Goal: Task Accomplishment & Management: Manage account settings

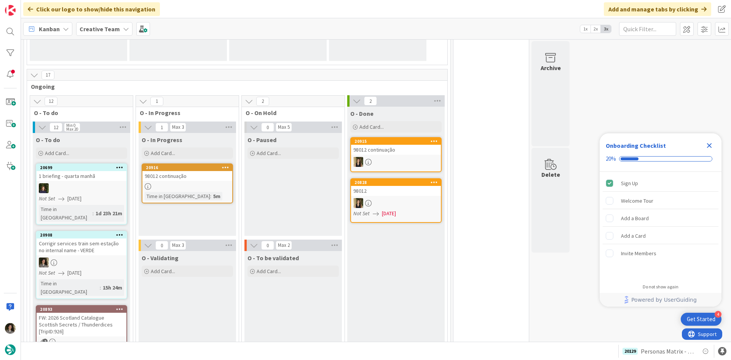
scroll to position [152, 0]
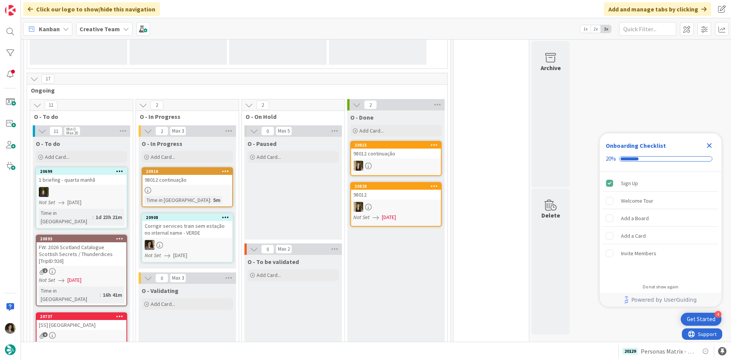
click at [112, 268] on div "2" at bounding box center [82, 271] width 90 height 6
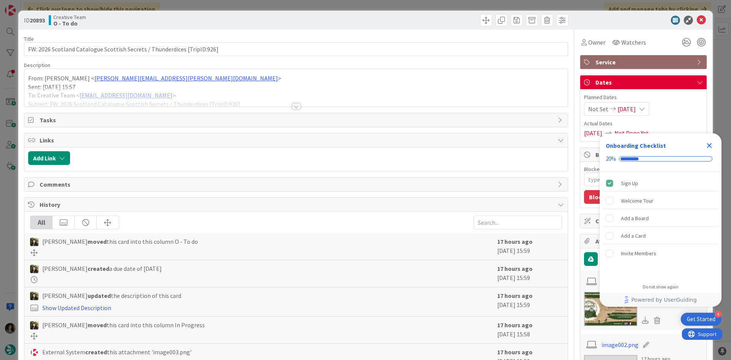
click at [292, 104] on div at bounding box center [296, 106] width 8 height 6
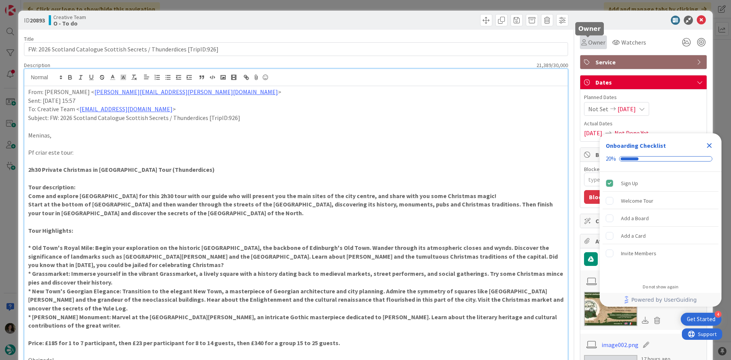
click at [585, 46] on span "Owner" at bounding box center [596, 42] width 17 height 9
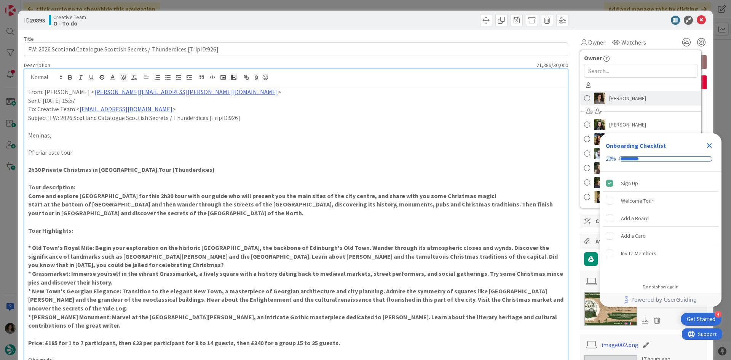
click at [585, 100] on span "[PERSON_NAME]" at bounding box center [627, 98] width 37 height 11
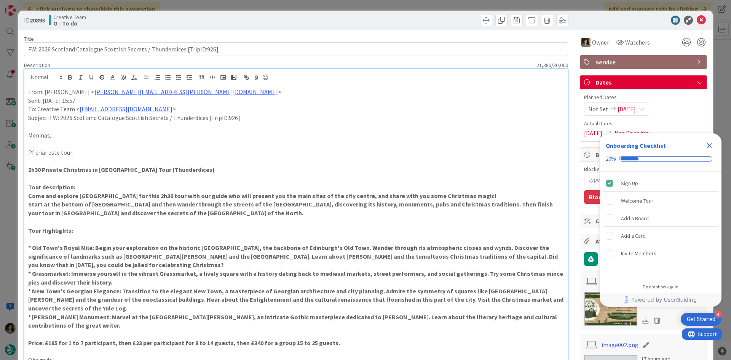
type textarea "x"
click at [585, 145] on icon "Close Checklist" at bounding box center [709, 145] width 9 height 9
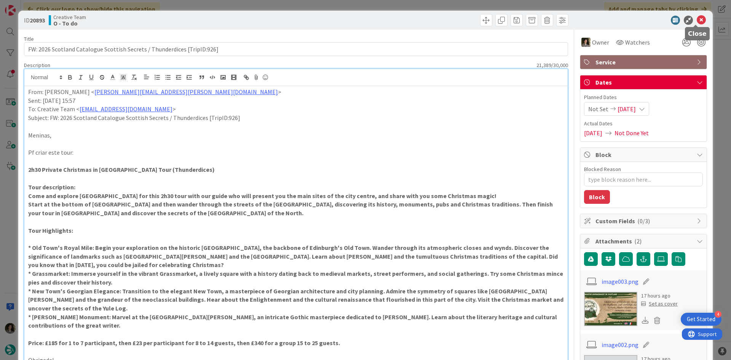
click at [585, 16] on icon at bounding box center [701, 20] width 9 height 9
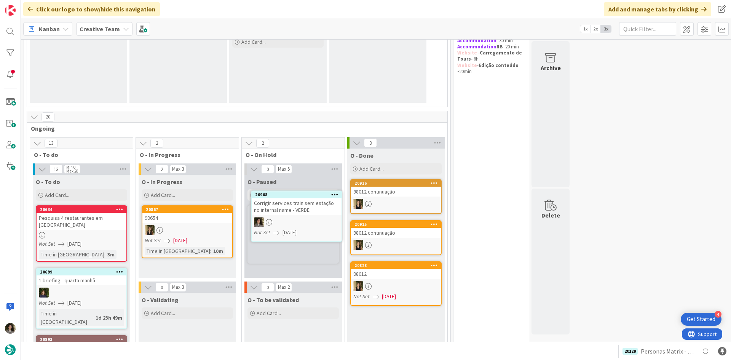
scroll to position [127, 0]
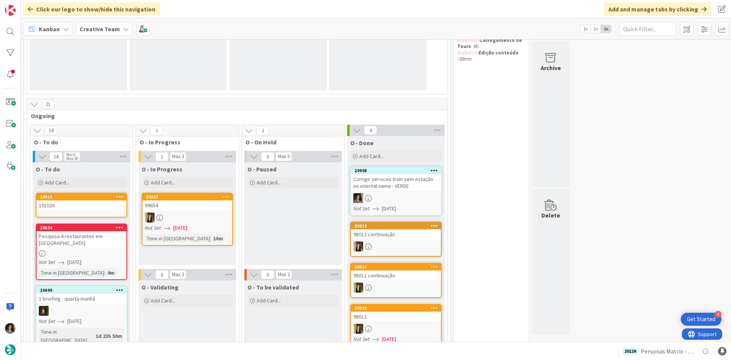
click at [396, 190] on div "Corrigir services train sem estação no internal name - VERDE" at bounding box center [396, 182] width 90 height 17
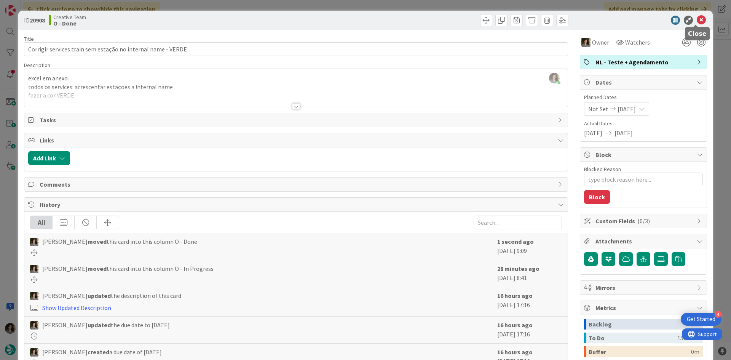
click at [697, 18] on icon at bounding box center [701, 20] width 9 height 9
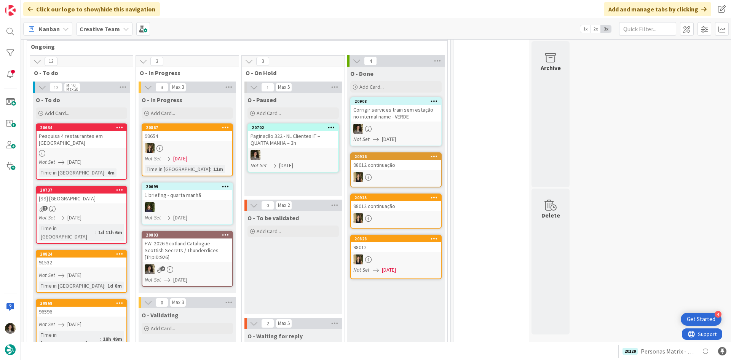
scroll to position [195, 0]
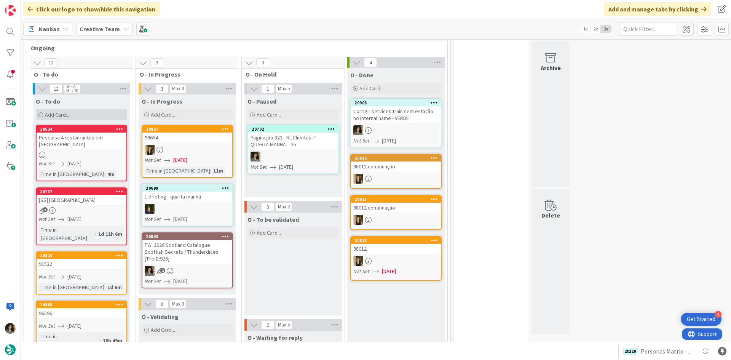
click at [77, 116] on div "Add Card..." at bounding box center [81, 114] width 91 height 11
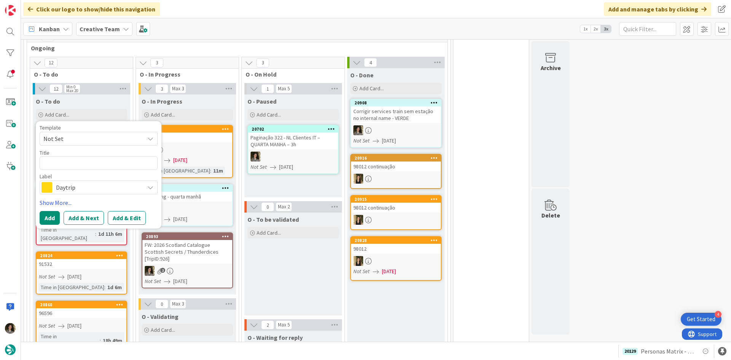
type textarea "x"
type textarea "Pe"
type textarea "x"
type textarea "Per"
type textarea "x"
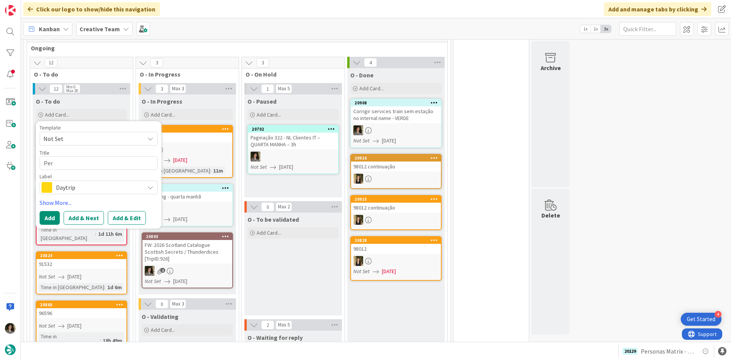
type textarea "Pers"
type textarea "x"
type textarea "Perso"
type textarea "x"
type textarea "Person"
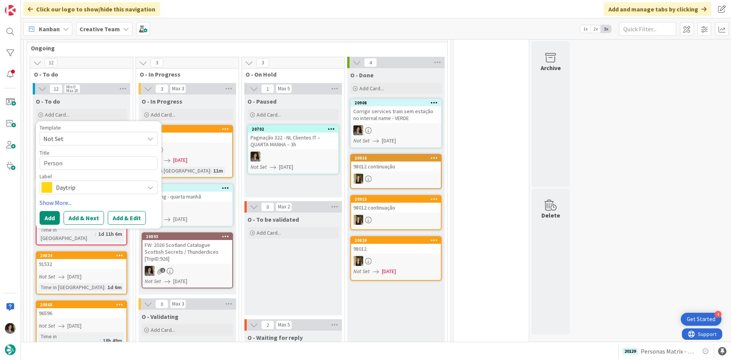
type textarea "x"
type textarea "Persona"
type textarea "x"
type textarea "Personas"
type textarea "x"
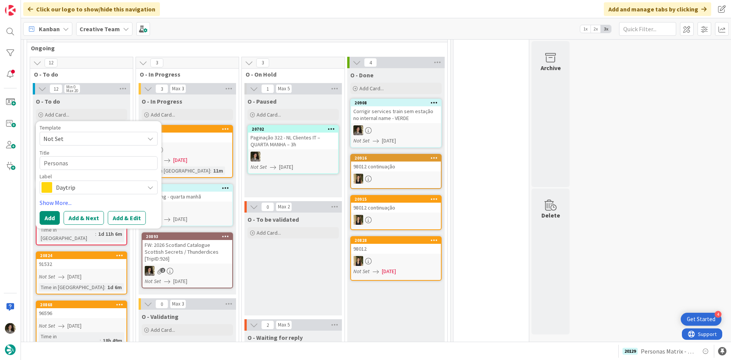
type textarea "Personas"
type textarea "x"
type textarea "Personas M"
type textarea "x"
type textarea "Personas Ma"
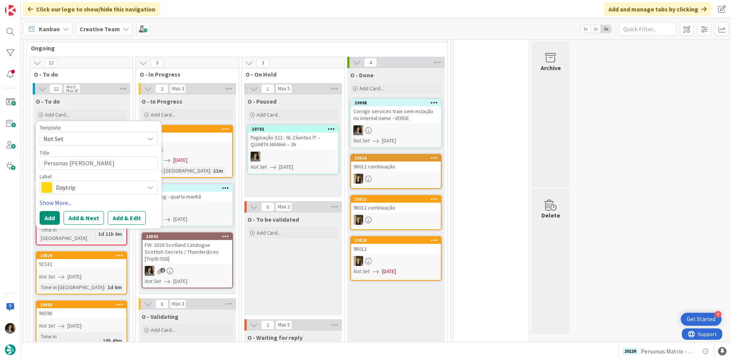
type textarea "x"
type textarea "Personas Mat"
type textarea "x"
type textarea "Personas Matr"
type textarea "x"
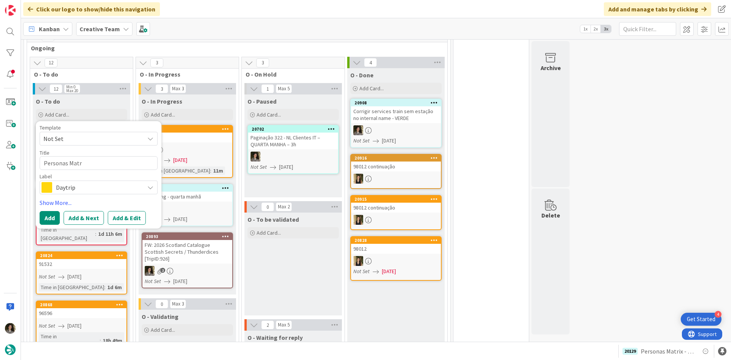
type textarea "Personas Matri"
type textarea "x"
type textarea "Personas Matrix"
type textarea "x"
type textarea "Personas Matrix"
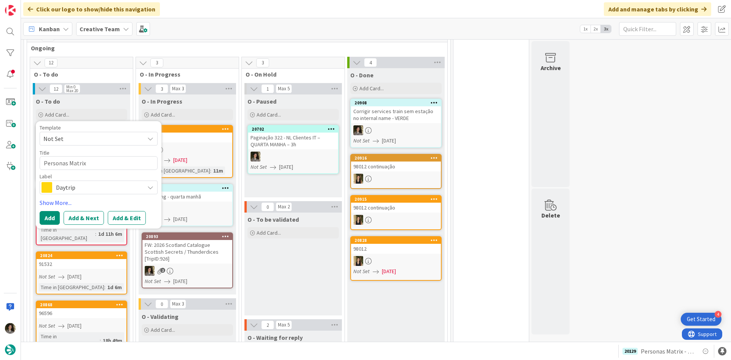
type textarea "x"
type textarea "Personas Matrix -"
type textarea "x"
type textarea "Personas Matrix -"
type textarea "x"
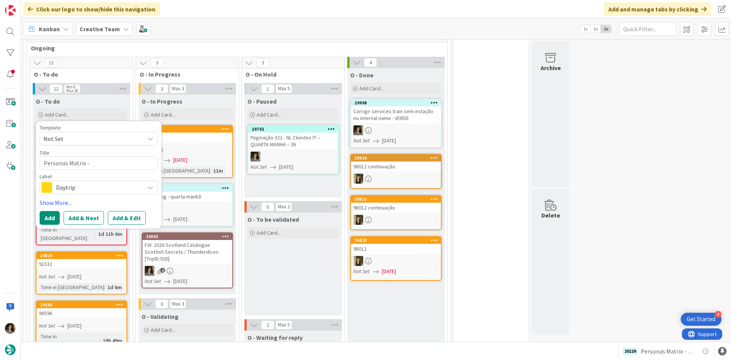
type textarea "Personas Matrix - C"
type textarea "x"
type textarea "Personas Matrix - Cu"
type textarea "x"
type textarea "Personas Matrix - C"
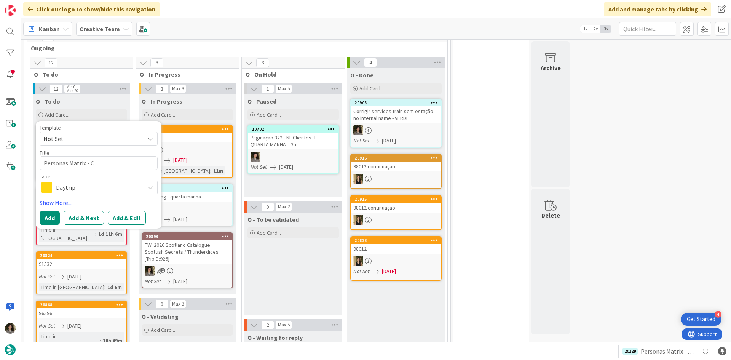
type textarea "x"
type textarea "Personas Matrix - C&"
type textarea "x"
type textarea "Personas Matrix - C&A"
type textarea "x"
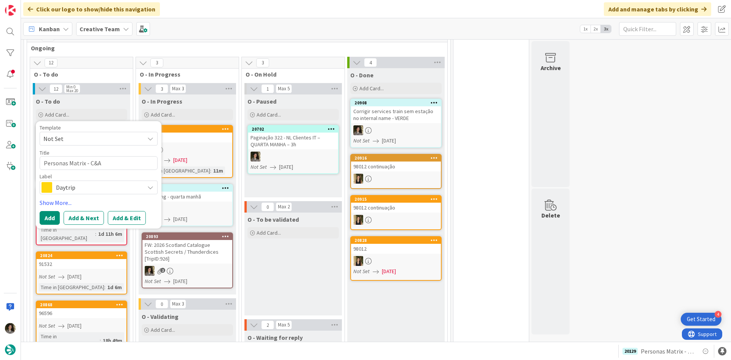
type textarea "Personas Matrix - C&A"
type textarea "x"
type textarea "Personas Matrix - C&A U"
type textarea "x"
type textarea "Personas Matrix - C&A UK"
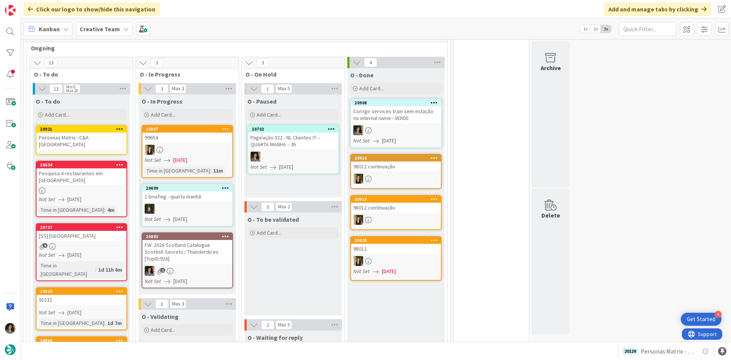
click at [90, 135] on div "Personas Matrix - C&A UK" at bounding box center [82, 141] width 90 height 17
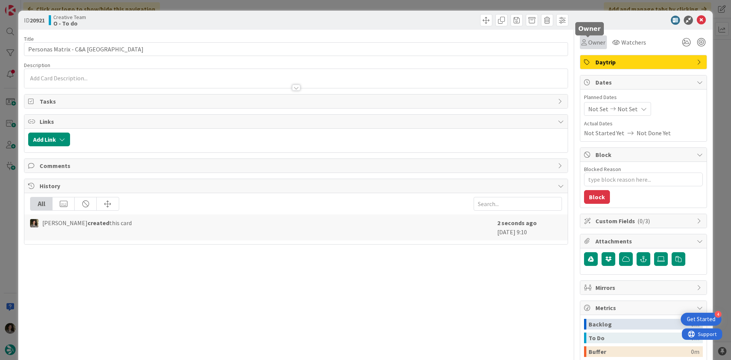
click at [588, 43] on span "Owner" at bounding box center [596, 42] width 17 height 9
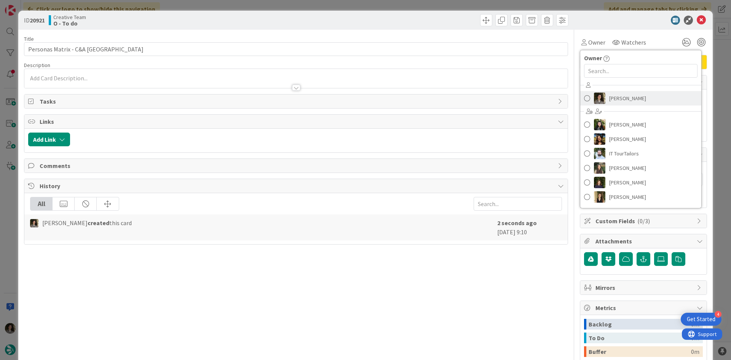
click at [618, 101] on span "[PERSON_NAME]" at bounding box center [627, 98] width 37 height 11
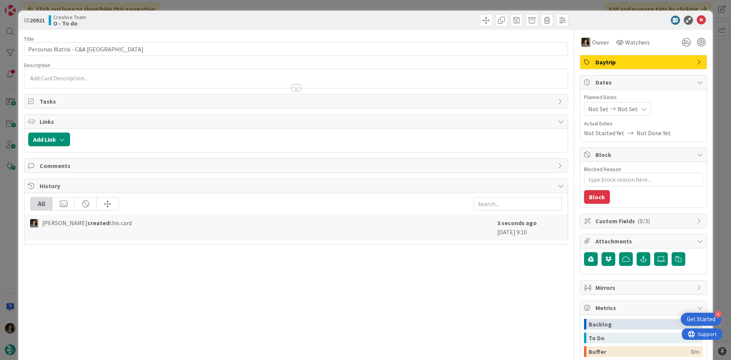
type textarea "x"
click at [618, 111] on span "Not Set" at bounding box center [628, 108] width 20 height 9
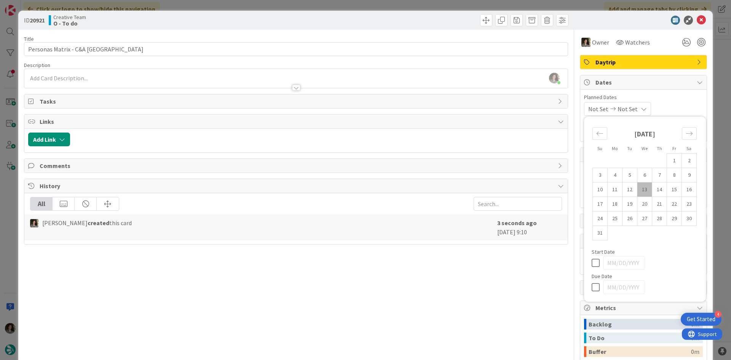
click at [592, 285] on icon at bounding box center [597, 287] width 11 height 9
type input "[DATE]"
click at [615, 59] on span "Daytrip" at bounding box center [644, 62] width 97 height 9
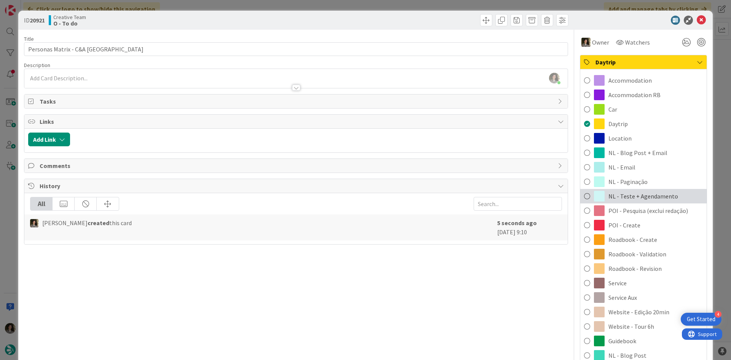
click at [652, 200] on span "NL - Teste + Agendamento" at bounding box center [644, 196] width 70 height 9
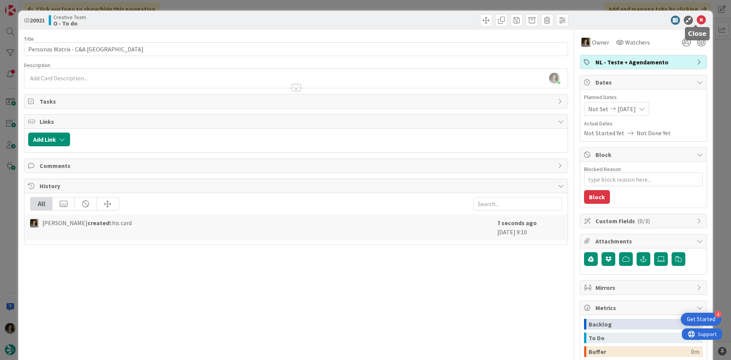
click at [700, 19] on icon at bounding box center [701, 20] width 9 height 9
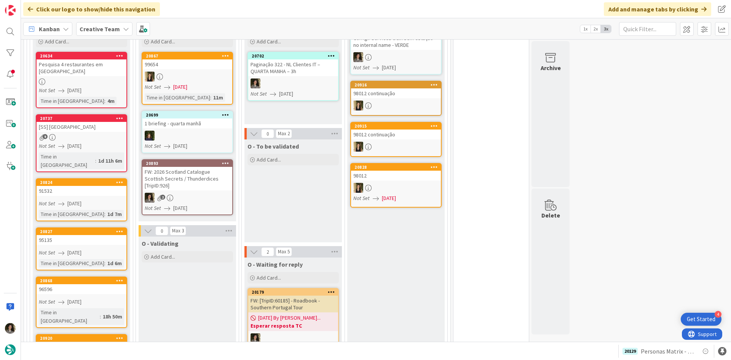
scroll to position [191, 0]
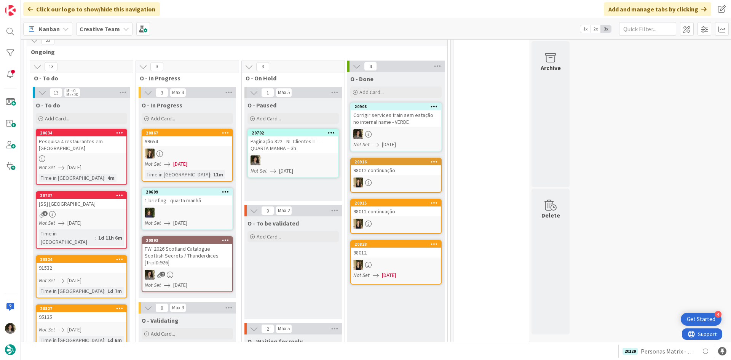
click at [187, 281] on span "[DATE]" at bounding box center [180, 285] width 14 height 8
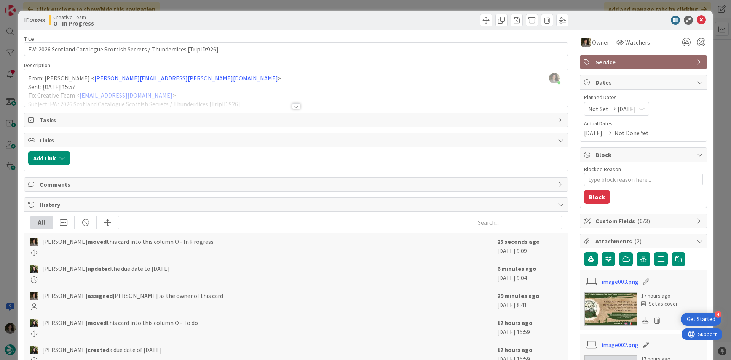
click at [290, 101] on div at bounding box center [295, 96] width 543 height 19
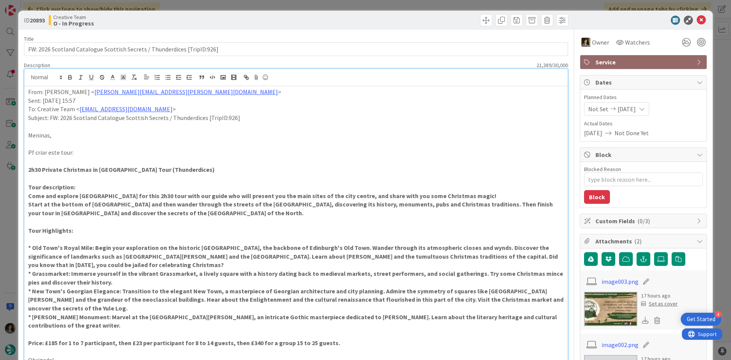
scroll to position [76, 0]
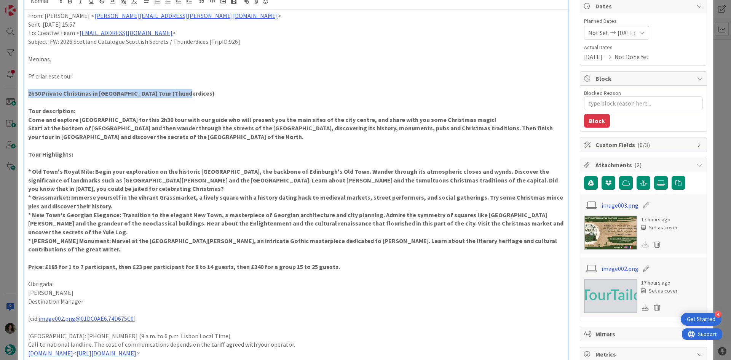
drag, startPoint x: 190, startPoint y: 94, endPoint x: -18, endPoint y: 85, distance: 208.5
click at [0, 85] on html "4 Get Started Click our logo to show/hide this navigation Add and manage tabs b…" at bounding box center [365, 180] width 731 height 360
click at [180, 91] on strong "2h30 Private Christmas in [GEOGRAPHIC_DATA] Tour (Thunderdices)" at bounding box center [121, 93] width 187 height 8
drag, startPoint x: 179, startPoint y: 98, endPoint x: 21, endPoint y: 97, distance: 157.3
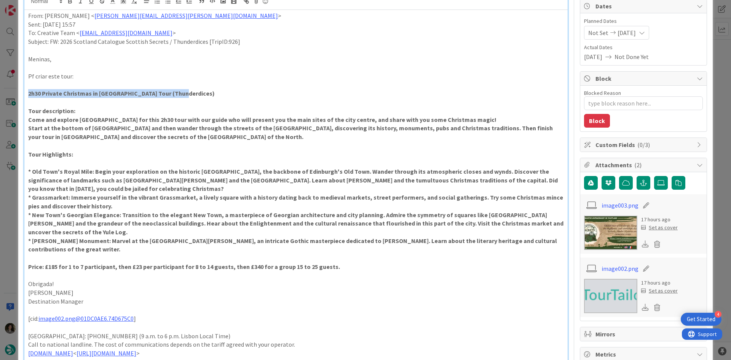
copy strong "2h30 Private Christmas in Edinburgh Tour (Thunderdices"
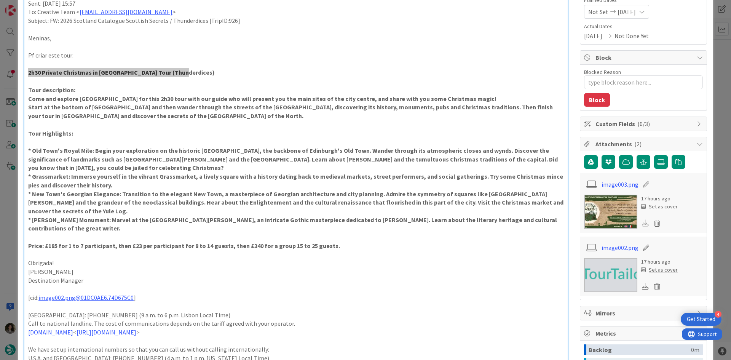
scroll to position [114, 0]
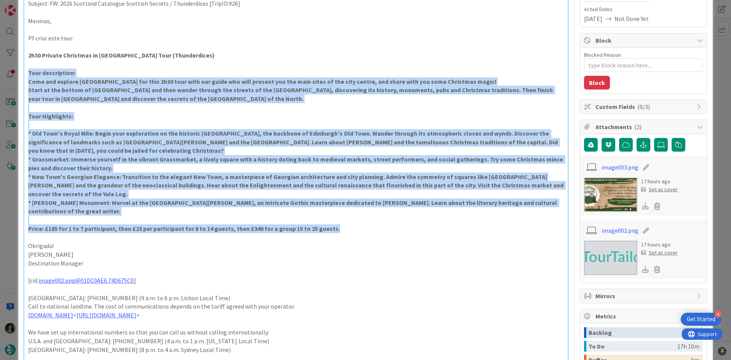
drag, startPoint x: 348, startPoint y: 231, endPoint x: 23, endPoint y: 72, distance: 361.6
copy div "Tour description: Come and explore Edinburgh for this 2h30 tour with our guide …"
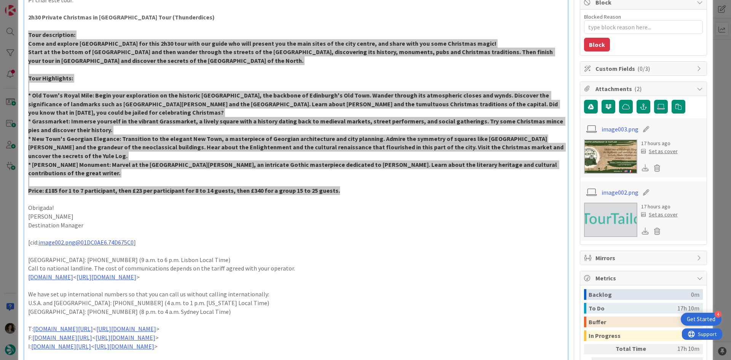
scroll to position [0, 0]
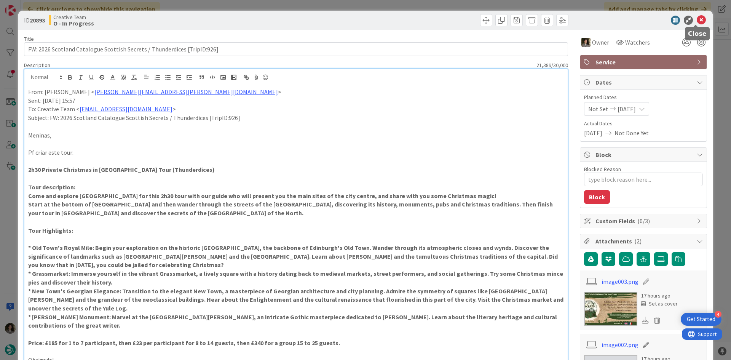
click at [698, 19] on icon at bounding box center [701, 20] width 9 height 9
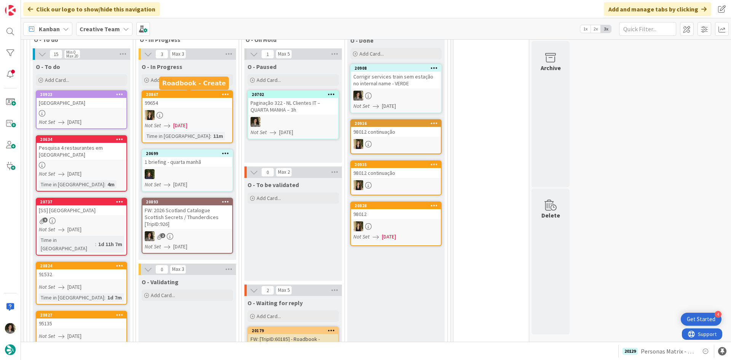
scroll to position [229, 0]
click at [91, 113] on div at bounding box center [82, 113] width 90 height 6
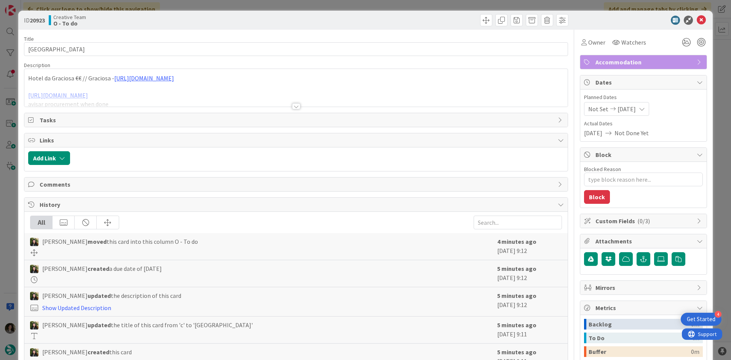
click at [295, 104] on div at bounding box center [296, 106] width 8 height 6
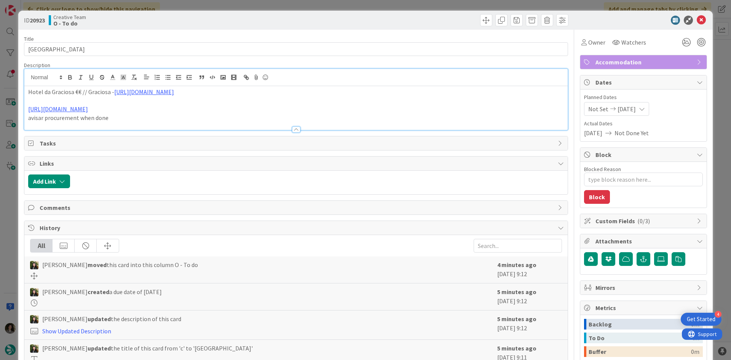
click at [286, 117] on p "avisar procurement when done" at bounding box center [296, 117] width 536 height 9
click at [286, 123] on div at bounding box center [295, 126] width 543 height 8
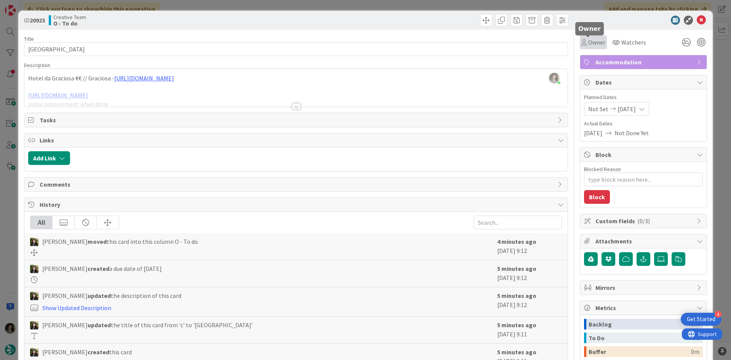
click at [588, 41] on span "Owner" at bounding box center [596, 42] width 17 height 9
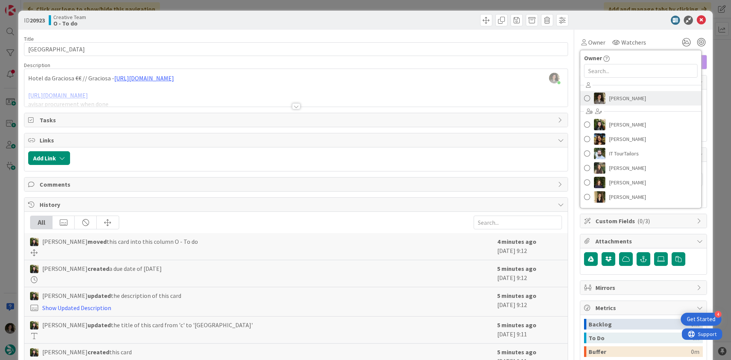
click at [641, 100] on link "[PERSON_NAME]" at bounding box center [640, 98] width 121 height 14
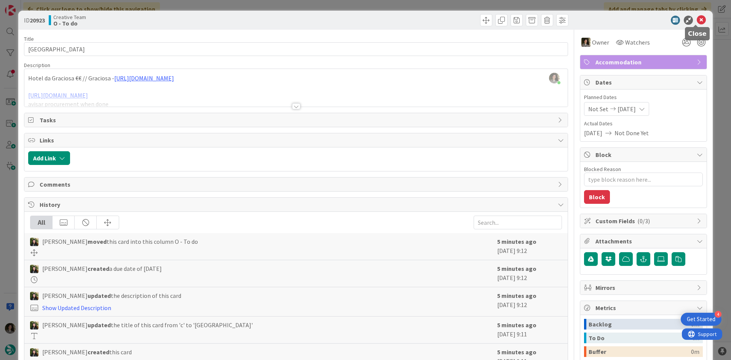
click at [697, 19] on icon at bounding box center [701, 20] width 9 height 9
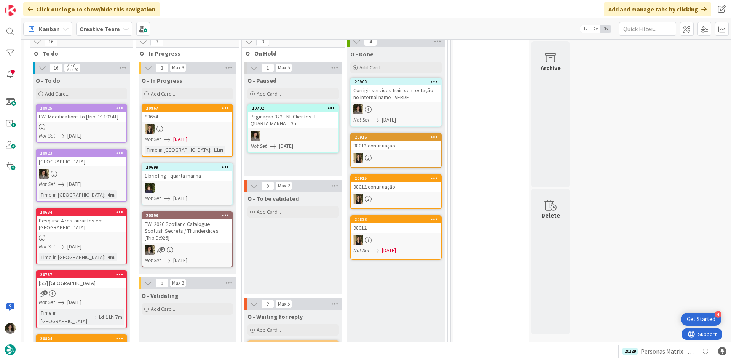
scroll to position [267, 0]
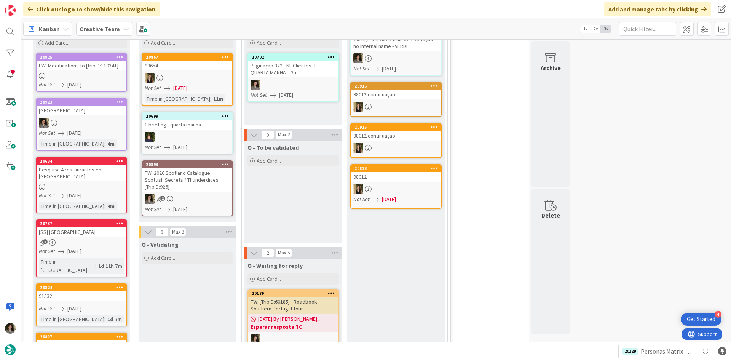
click at [159, 194] on div "2" at bounding box center [187, 199] width 90 height 10
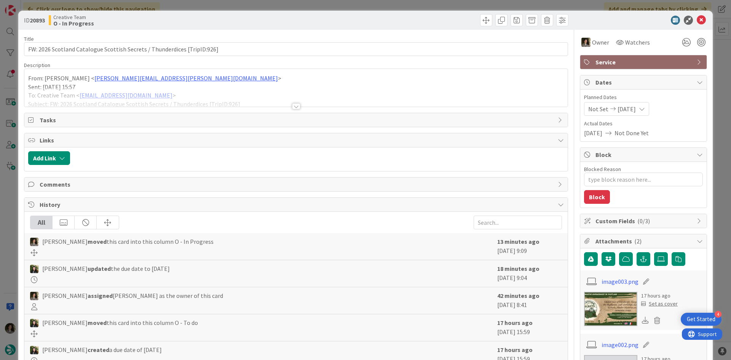
click at [298, 104] on div at bounding box center [295, 96] width 543 height 19
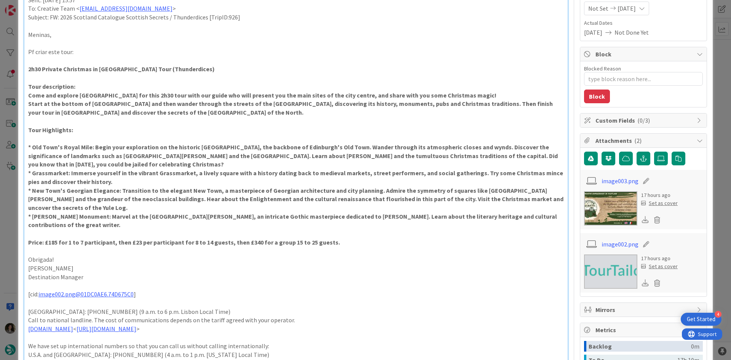
scroll to position [114, 0]
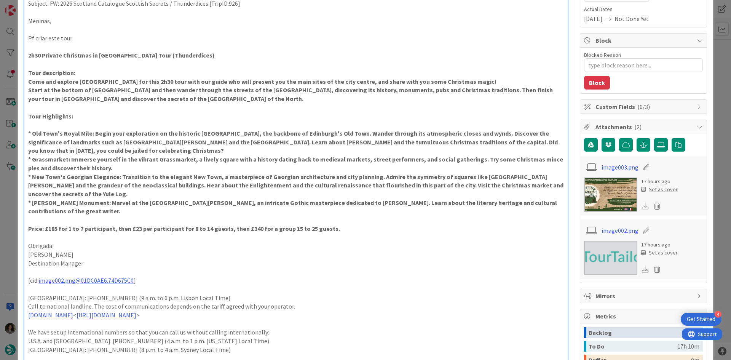
click at [478, 297] on p "[GEOGRAPHIC_DATA]: [PHONE_NUMBER] (9 a.m. to 6 p.m. Lisbon Local Time)" at bounding box center [296, 298] width 536 height 9
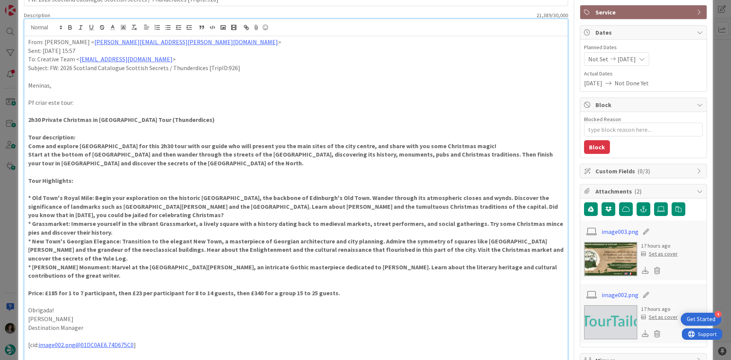
scroll to position [0, 0]
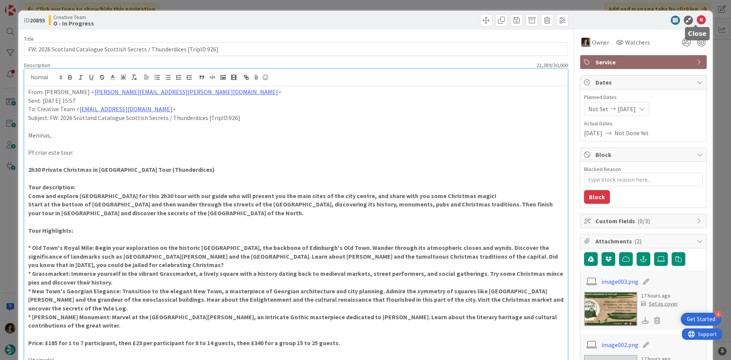
click at [697, 18] on icon at bounding box center [701, 20] width 9 height 9
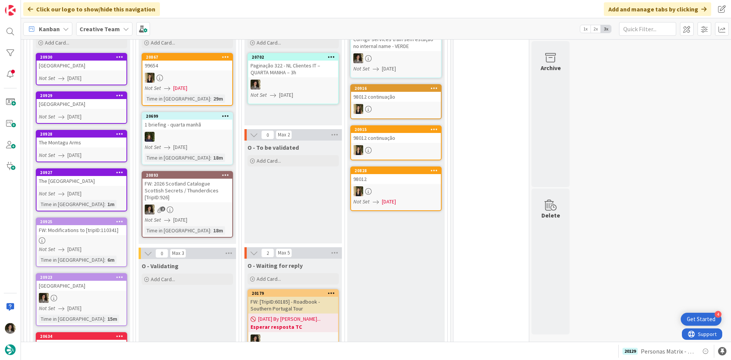
click at [181, 204] on div "2" at bounding box center [187, 209] width 90 height 10
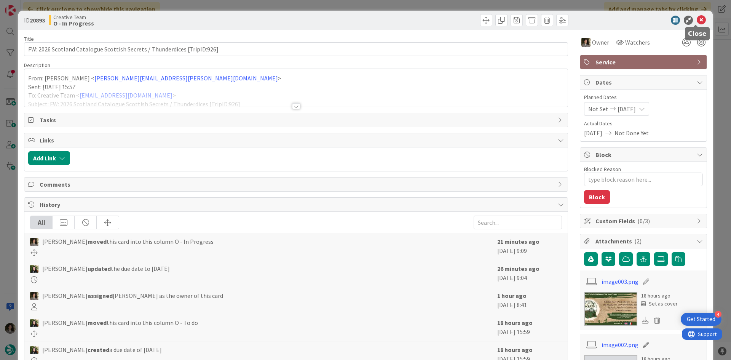
click at [697, 21] on icon at bounding box center [701, 20] width 9 height 9
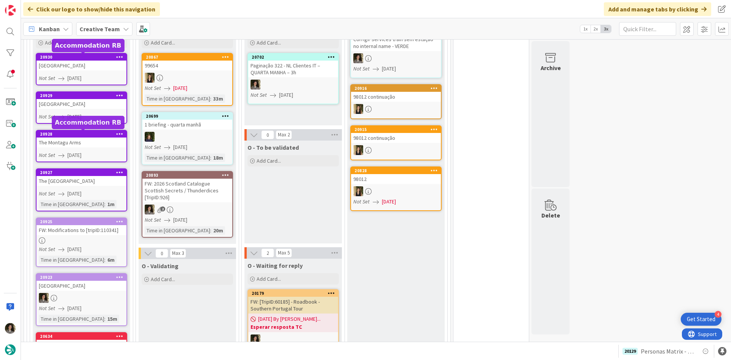
click at [88, 133] on div "20928" at bounding box center [83, 133] width 86 height 5
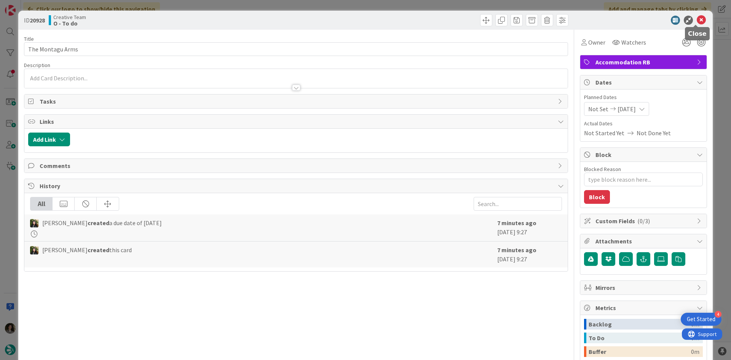
click at [697, 22] on icon at bounding box center [701, 20] width 9 height 9
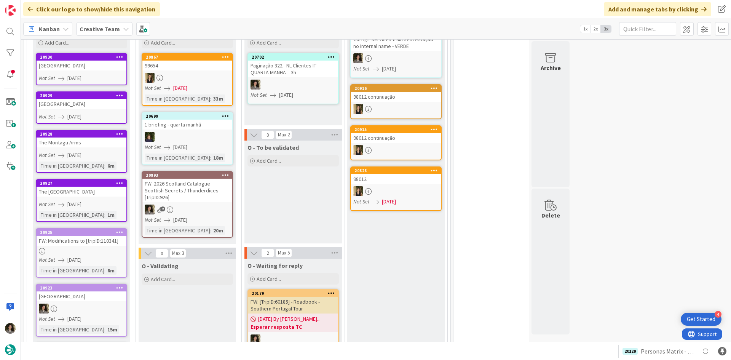
click at [207, 197] on link "20893 FW: 2026 Scotland Catalogue Scottish Secrets / Thunderdices [TripID:926] …" at bounding box center [187, 204] width 91 height 67
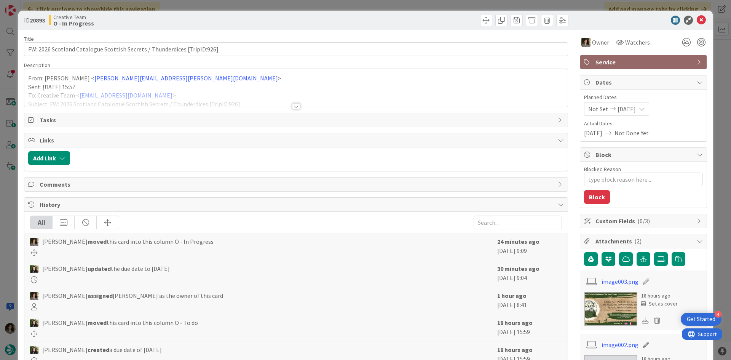
drag, startPoint x: 295, startPoint y: 102, endPoint x: 299, endPoint y: 106, distance: 5.7
click at [295, 103] on div at bounding box center [295, 96] width 543 height 19
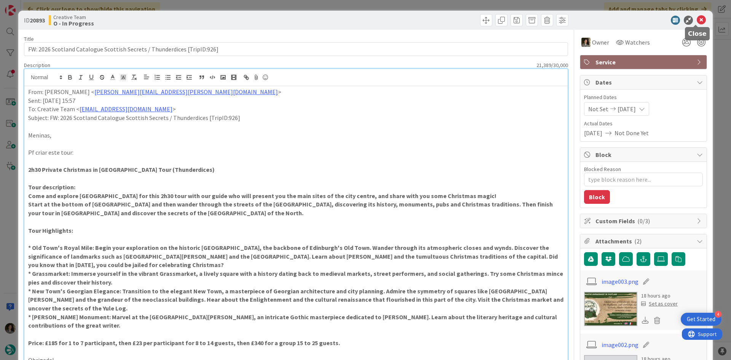
click at [697, 22] on icon at bounding box center [701, 20] width 9 height 9
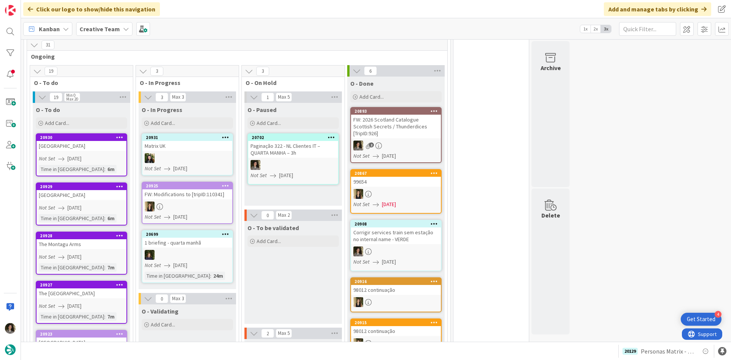
click at [418, 122] on div "FW: 2026 Scotland Catalogue Scottish Secrets / Thunderdices [TripID:926]" at bounding box center [396, 127] width 90 height 24
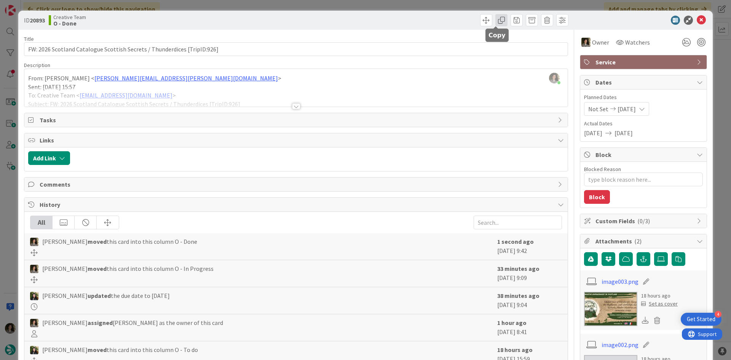
click at [495, 21] on span at bounding box center [501, 20] width 12 height 12
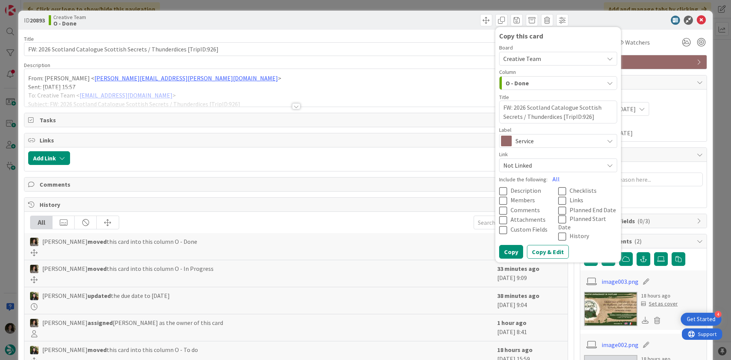
click at [564, 140] on span "Service" at bounding box center [558, 141] width 85 height 11
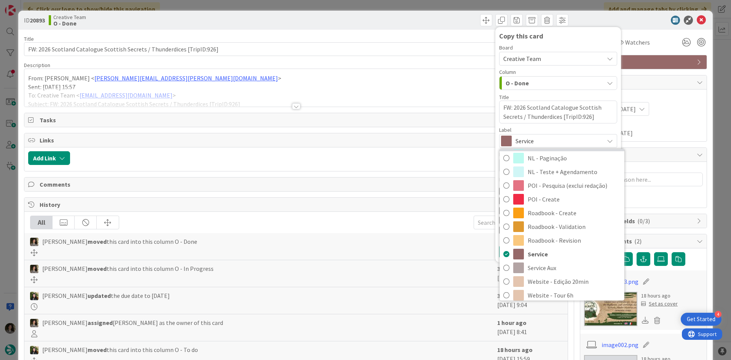
scroll to position [163, 0]
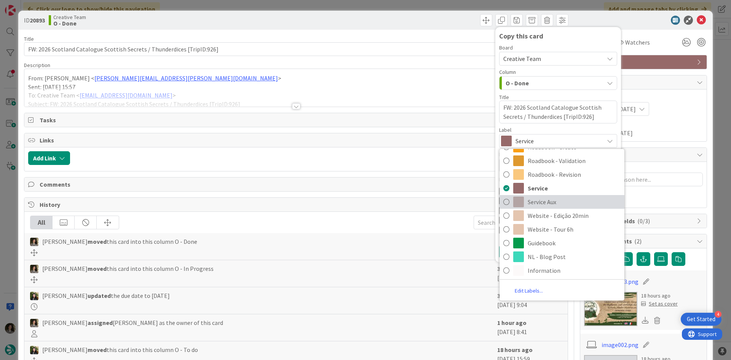
click at [561, 204] on span "Service Aux" at bounding box center [574, 201] width 93 height 11
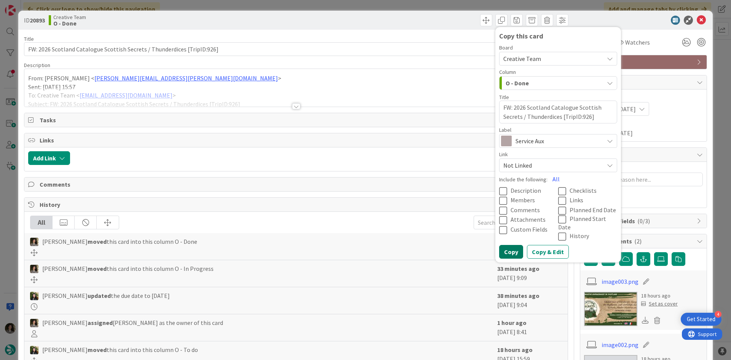
click at [504, 246] on button "Copy" at bounding box center [511, 252] width 24 height 14
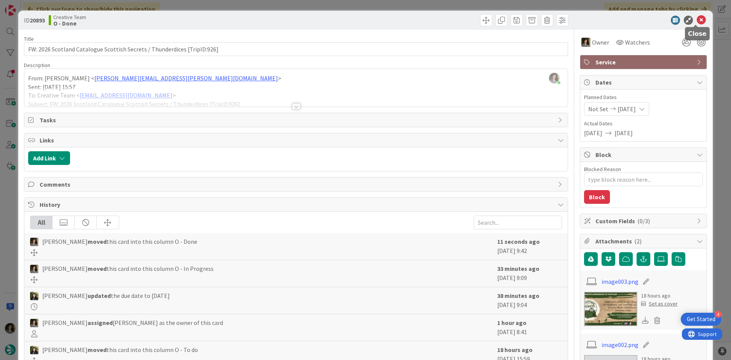
click at [700, 19] on icon at bounding box center [701, 20] width 9 height 9
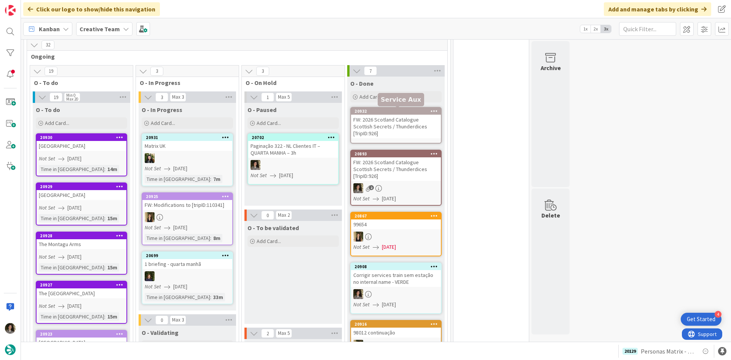
click at [384, 109] on div "20932" at bounding box center [398, 111] width 86 height 5
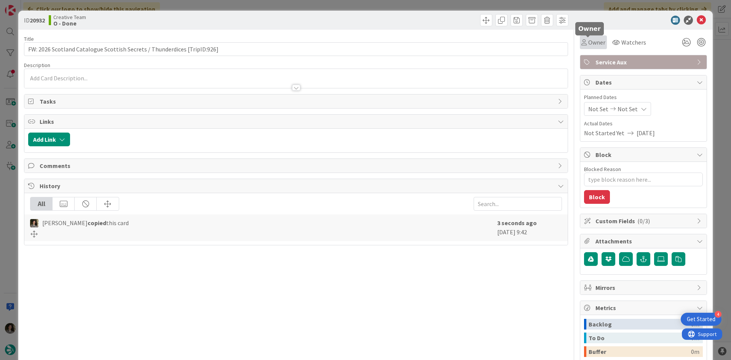
click at [595, 42] on span "Owner" at bounding box center [596, 42] width 17 height 9
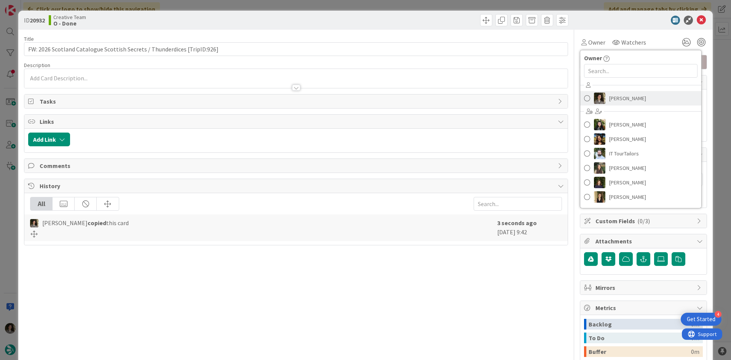
click at [608, 92] on link "[PERSON_NAME]" at bounding box center [640, 98] width 121 height 14
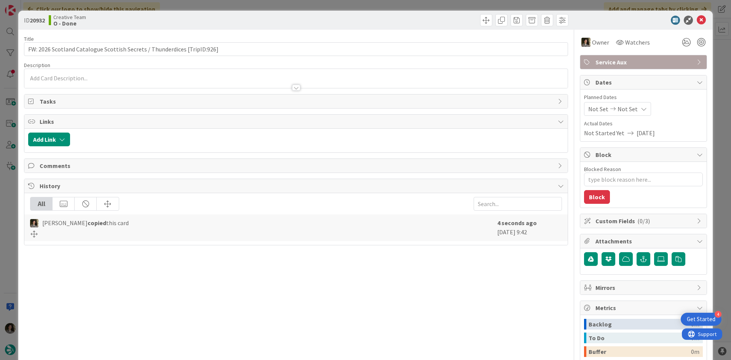
type textarea "x"
click at [618, 106] on span "Not Set" at bounding box center [628, 108] width 20 height 9
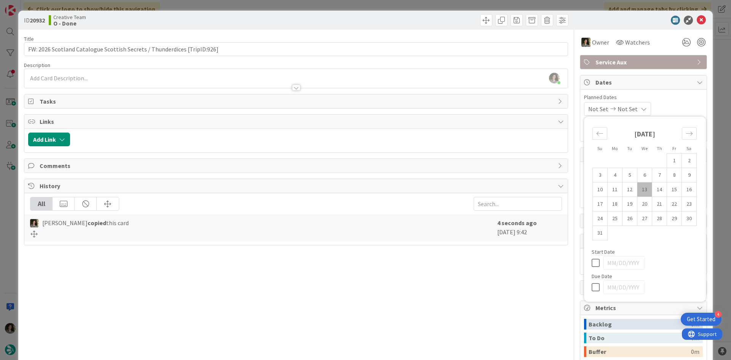
click at [593, 286] on icon at bounding box center [597, 287] width 11 height 9
type input "[DATE]"
click at [698, 20] on icon at bounding box center [701, 20] width 9 height 9
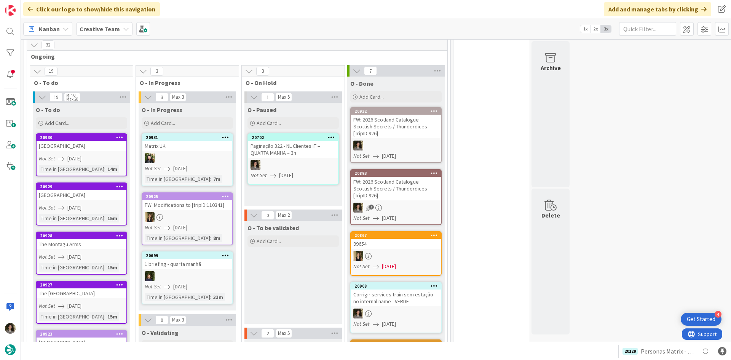
click at [208, 153] on div at bounding box center [187, 158] width 90 height 10
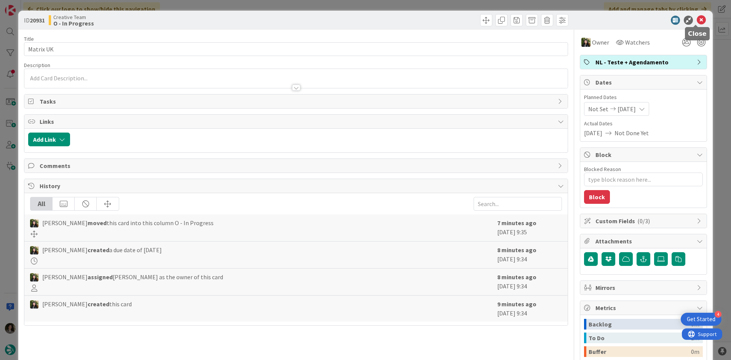
click at [699, 21] on icon at bounding box center [701, 20] width 9 height 9
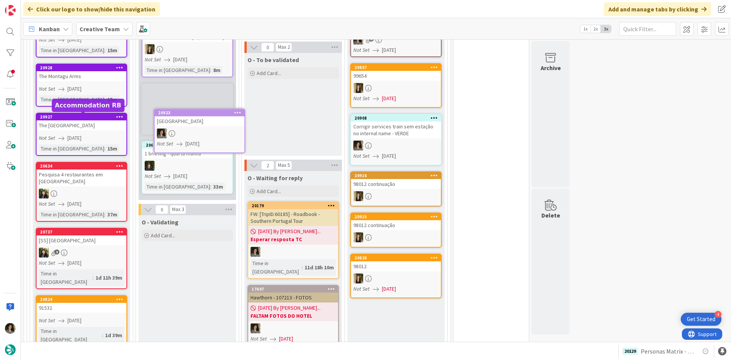
scroll to position [339, 0]
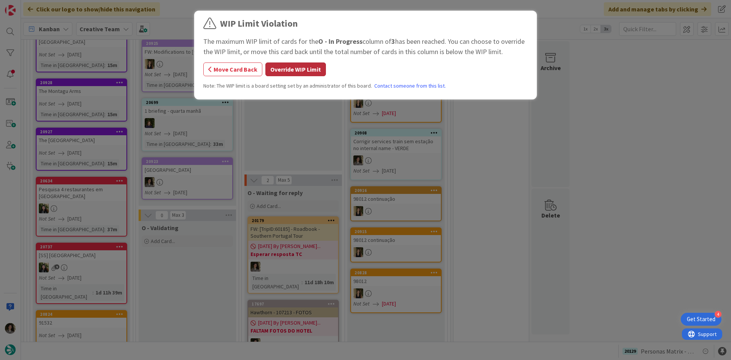
click at [296, 65] on button "Override WIP Limit" at bounding box center [295, 69] width 61 height 14
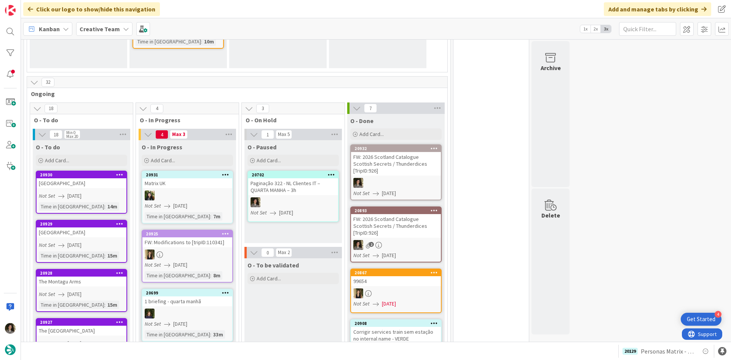
scroll to position [225, 0]
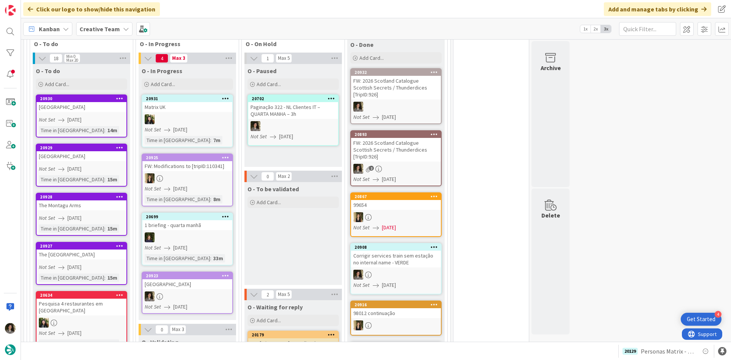
click at [189, 289] on div "Hotel da Graciosa" at bounding box center [187, 284] width 90 height 10
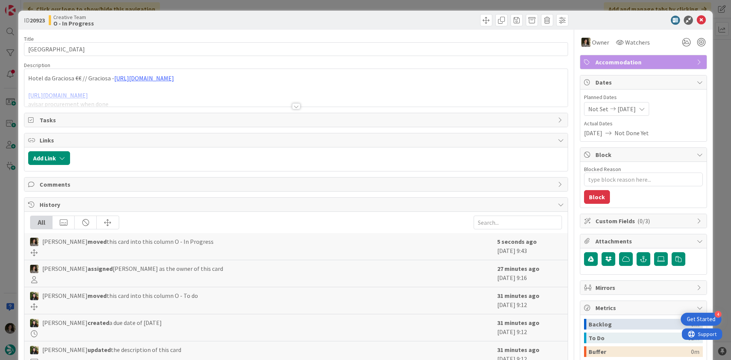
click at [292, 104] on div at bounding box center [296, 106] width 8 height 6
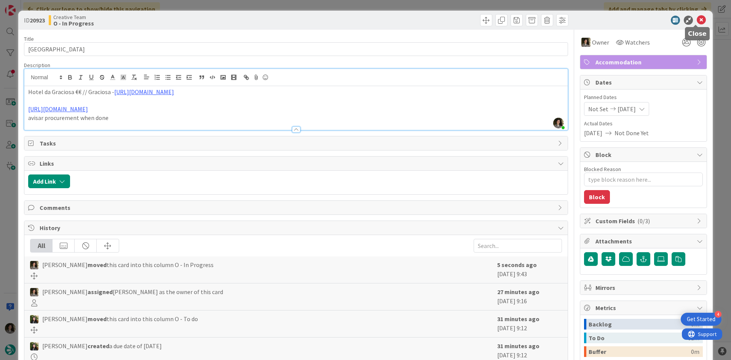
click at [697, 18] on icon at bounding box center [701, 20] width 9 height 9
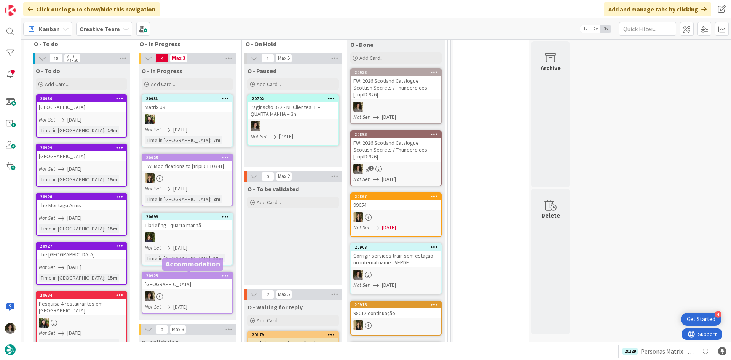
click at [195, 289] on div "Hotel da Graciosa" at bounding box center [187, 284] width 90 height 10
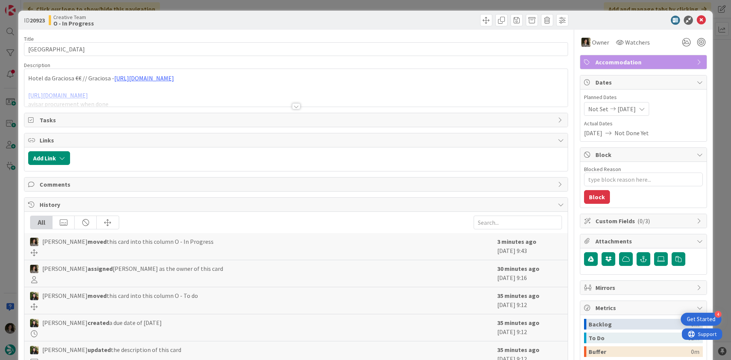
click at [236, 98] on div at bounding box center [295, 96] width 543 height 19
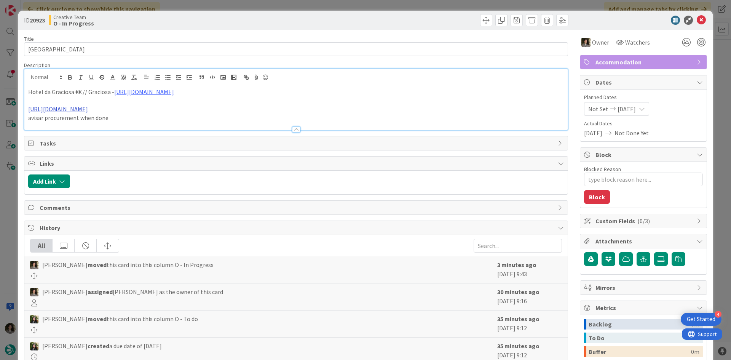
click at [68, 108] on link "https://www.hoteldagraciosa.pt/" at bounding box center [58, 109] width 60 height 8
click at [66, 118] on div "https://www.hoteldagraciosa.pt/" at bounding box center [63, 124] width 127 height 14
click at [62, 126] on link "https://www.hoteldagraciosa.pt/" at bounding box center [56, 124] width 52 height 10
click at [699, 21] on icon at bounding box center [701, 20] width 9 height 9
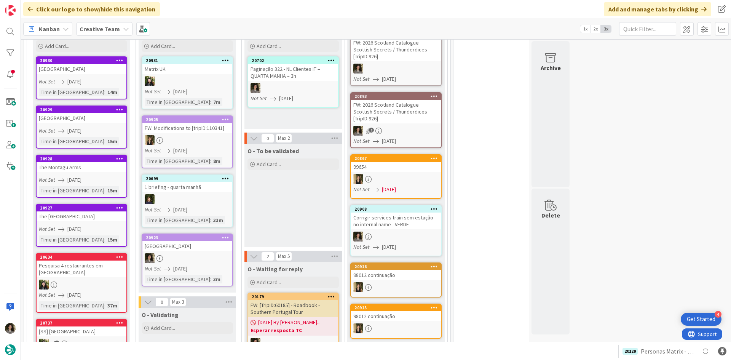
click at [211, 283] on div "3m" at bounding box center [216, 279] width 11 height 8
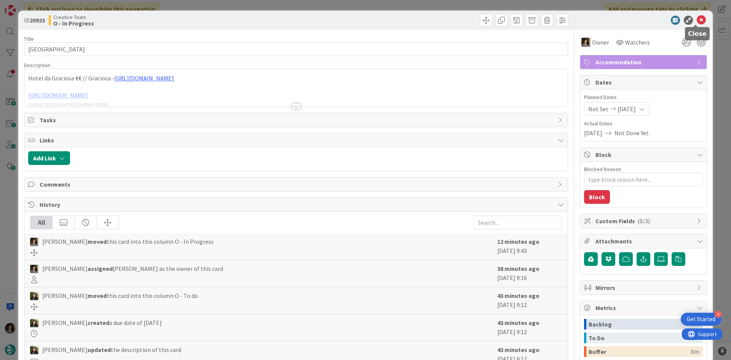
click at [697, 17] on icon at bounding box center [701, 20] width 9 height 9
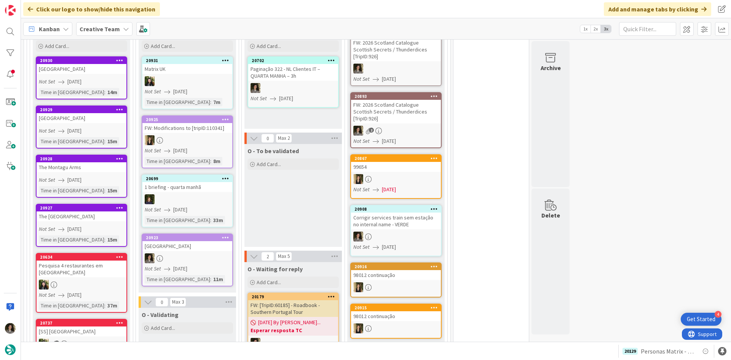
click at [195, 252] on link "20923 Hotel da Graciosa Not Set 08/13/2025 Time in Column : 11m" at bounding box center [187, 259] width 91 height 53
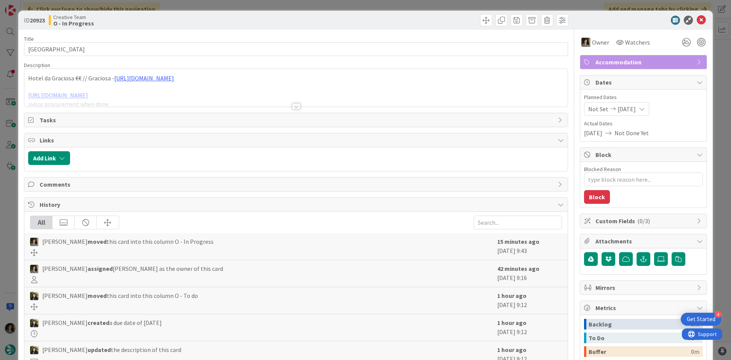
click at [292, 104] on div at bounding box center [296, 106] width 8 height 6
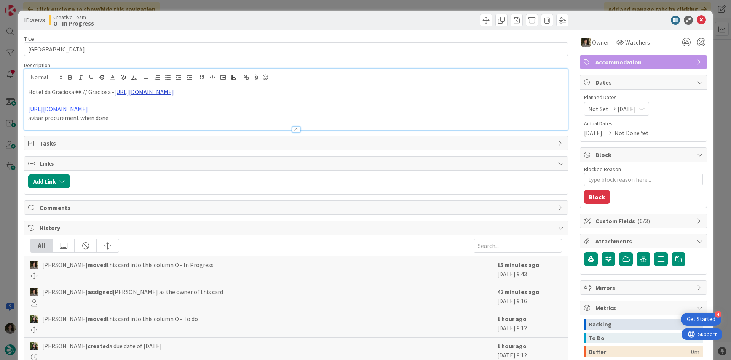
click at [169, 91] on link "https://sigav.tourtailors.com/#terceiro/view/114540" at bounding box center [144, 92] width 60 height 8
drag, startPoint x: 184, startPoint y: 96, endPoint x: 158, endPoint y: 105, distance: 27.7
click at [158, 105] on link "https://sigav.tourtailors.com/#terceiro/view/114540" at bounding box center [159, 107] width 52 height 10
click at [697, 16] on icon at bounding box center [701, 20] width 9 height 9
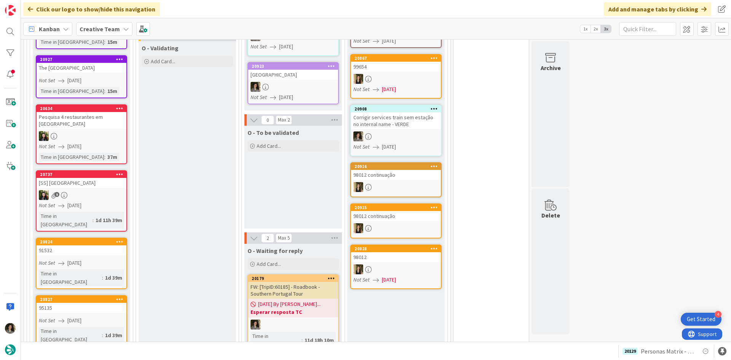
scroll to position [259, 0]
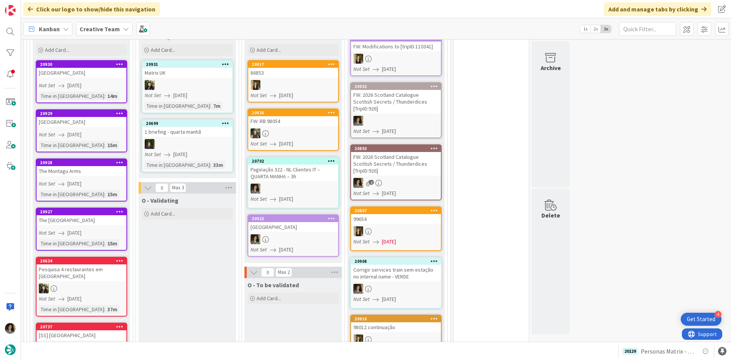
click at [310, 173] on div "Paginação 322 - NL Clientes IT – QUARTA MANHA – 3h" at bounding box center [293, 173] width 90 height 17
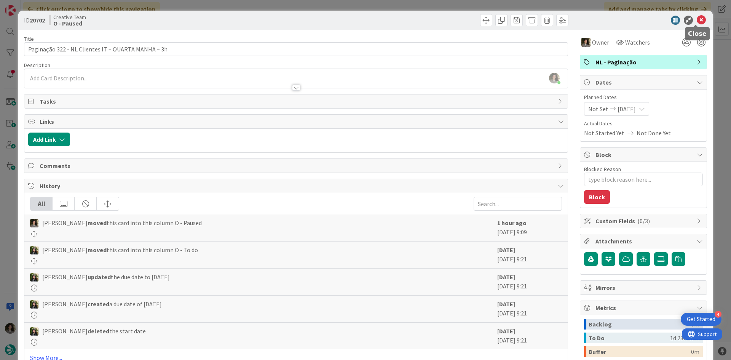
click at [697, 18] on icon at bounding box center [701, 20] width 9 height 9
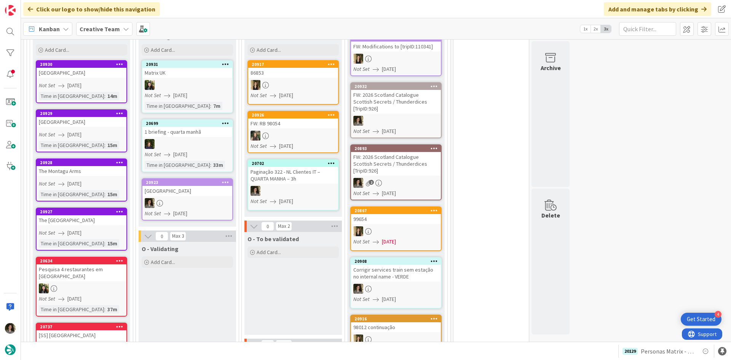
click at [191, 186] on div "Hotel da Graciosa" at bounding box center [187, 191] width 90 height 10
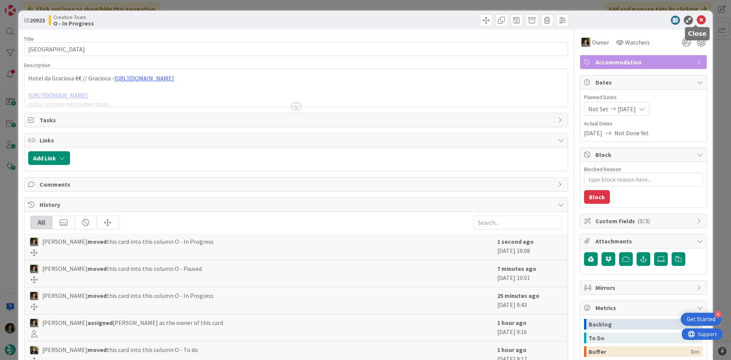
click at [697, 21] on icon at bounding box center [701, 20] width 9 height 9
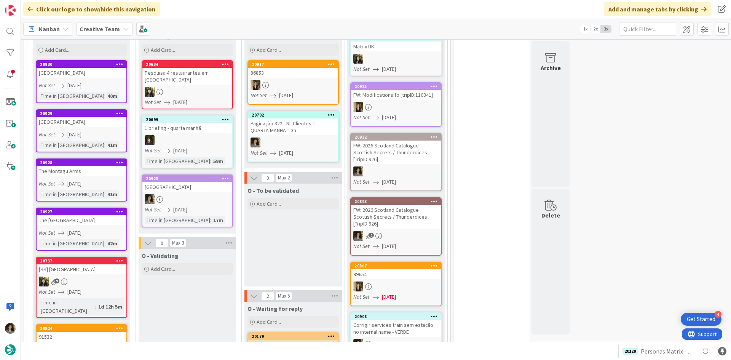
click at [210, 194] on div at bounding box center [187, 199] width 90 height 10
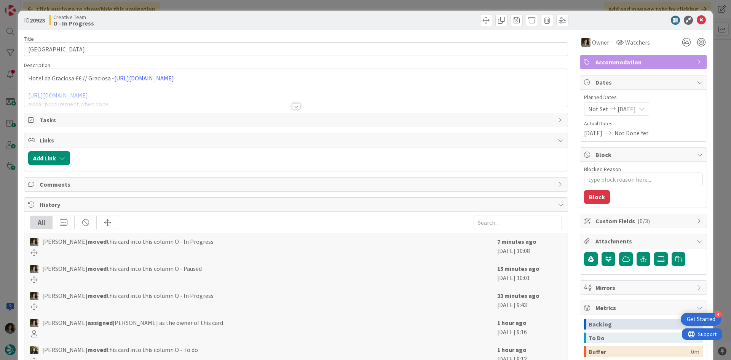
click at [291, 102] on div at bounding box center [295, 96] width 543 height 19
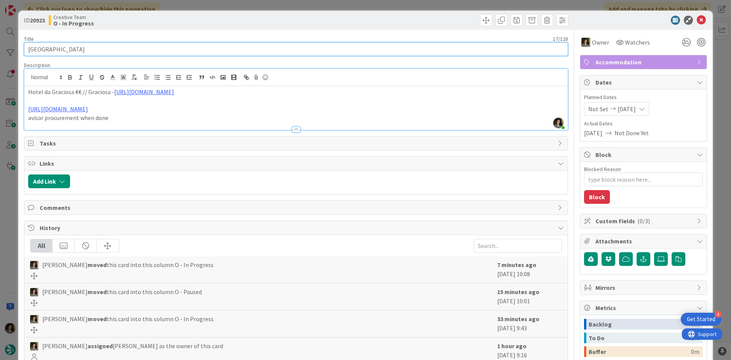
click at [83, 53] on input "Hotel da Graciosa" at bounding box center [296, 49] width 544 height 14
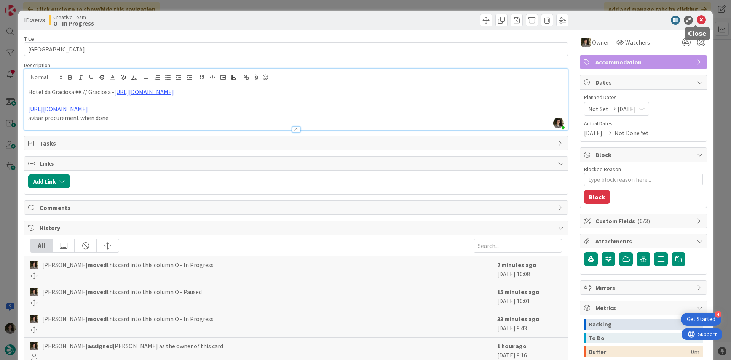
click at [698, 18] on icon at bounding box center [701, 20] width 9 height 9
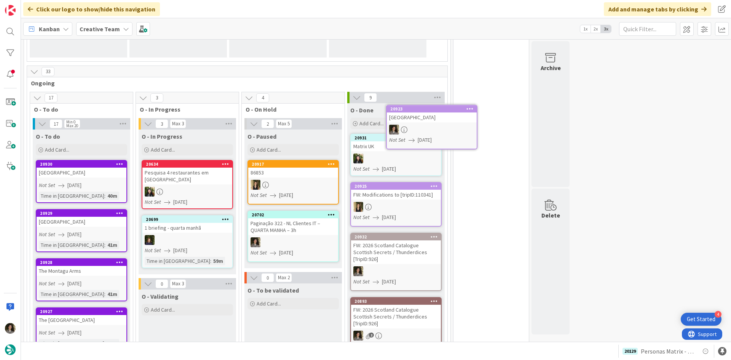
scroll to position [144, 0]
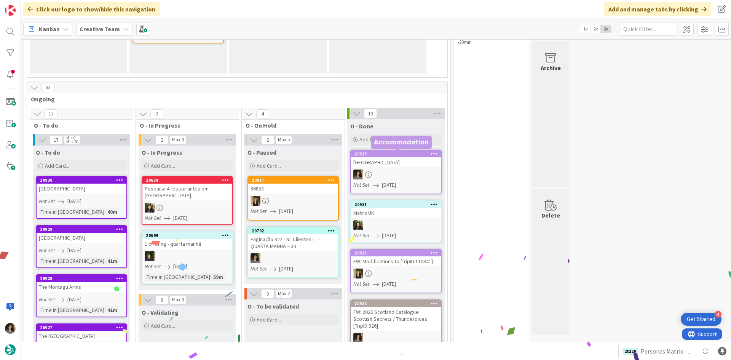
click at [380, 166] on div "Hotel da Graciosa" at bounding box center [396, 162] width 90 height 10
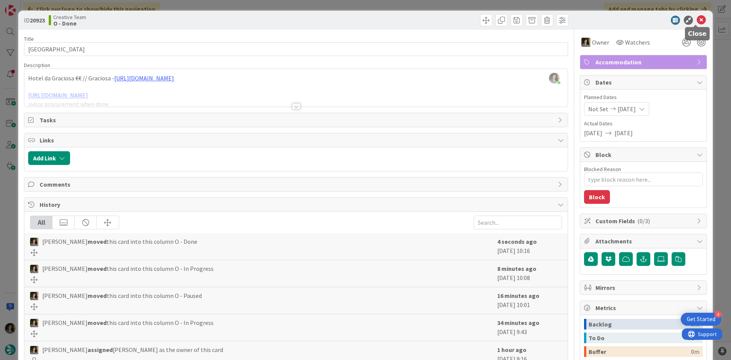
drag, startPoint x: 694, startPoint y: 21, endPoint x: 666, endPoint y: 35, distance: 31.3
click at [697, 21] on icon at bounding box center [701, 20] width 9 height 9
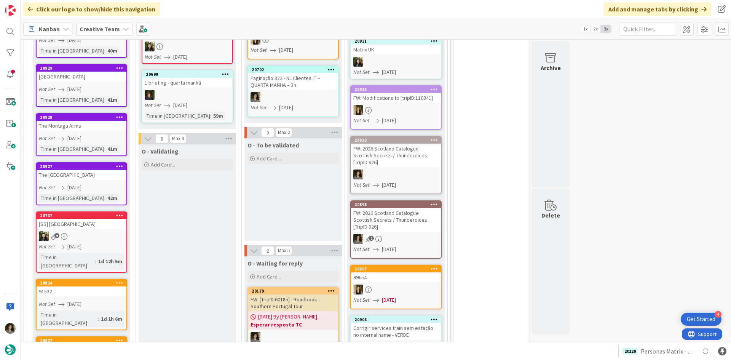
scroll to position [228, 0]
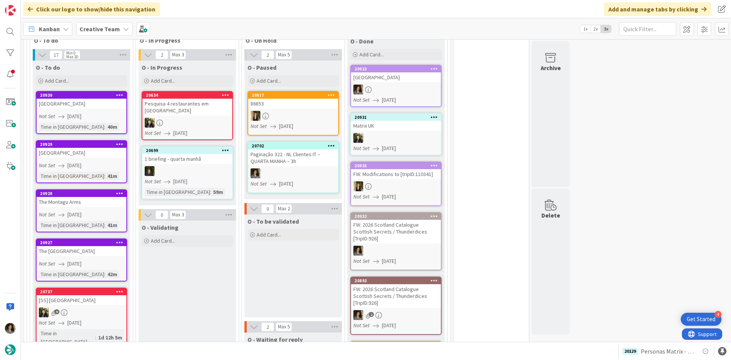
click at [393, 173] on div "FW: Modifications to [tripID:110341]" at bounding box center [396, 174] width 90 height 10
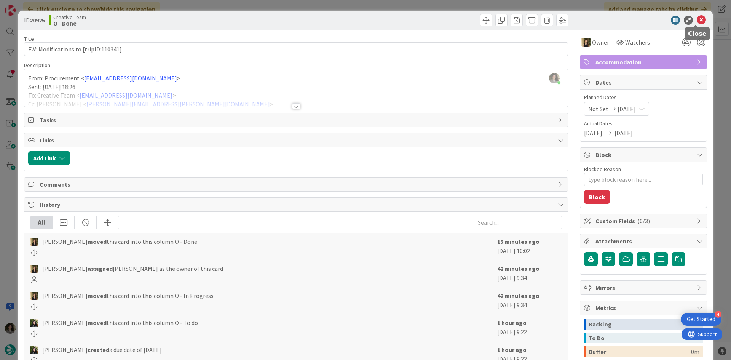
click at [699, 20] on icon at bounding box center [701, 20] width 9 height 9
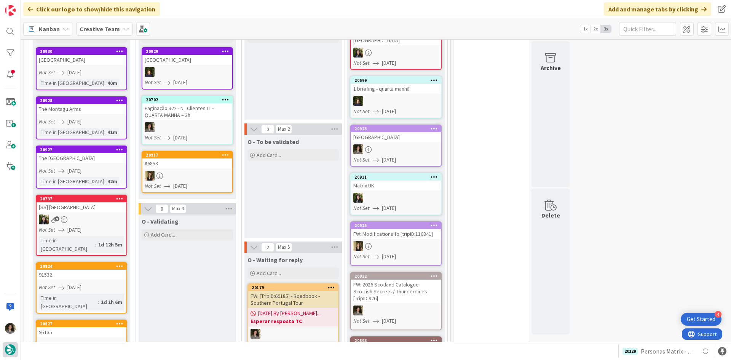
scroll to position [256, 0]
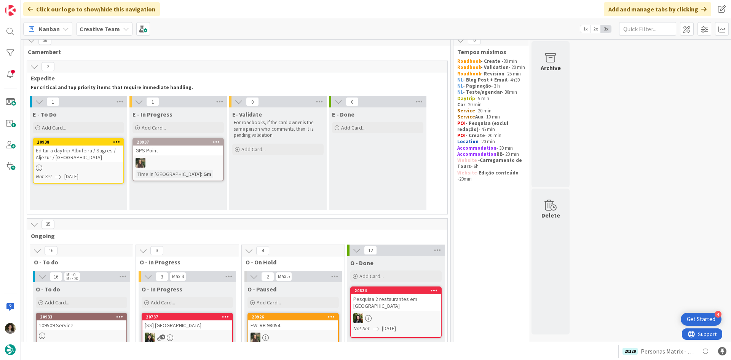
scroll to position [0, 0]
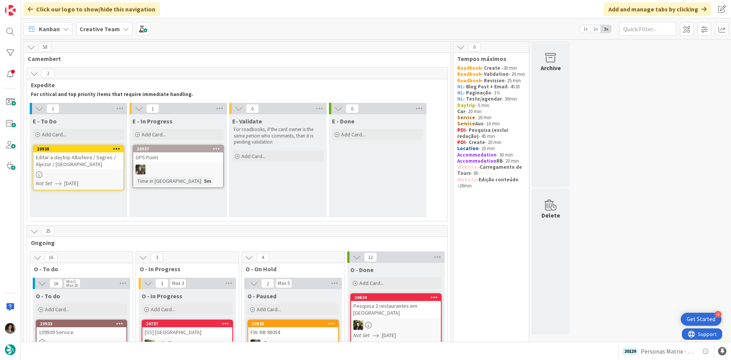
click at [69, 168] on div "Editar a daytrip Albufeira / Sagres / Aljezur / Arrábida Nature Park" at bounding box center [79, 160] width 90 height 17
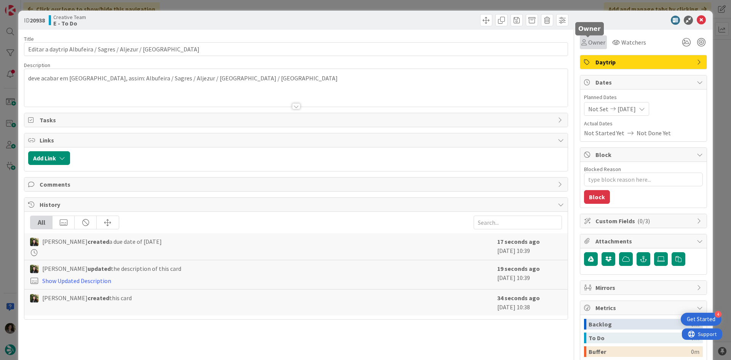
click at [591, 42] on span "Owner" at bounding box center [596, 42] width 17 height 9
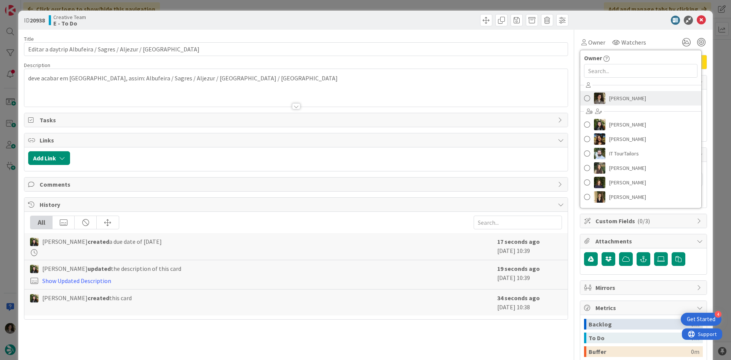
click at [617, 104] on link "[PERSON_NAME]" at bounding box center [640, 98] width 121 height 14
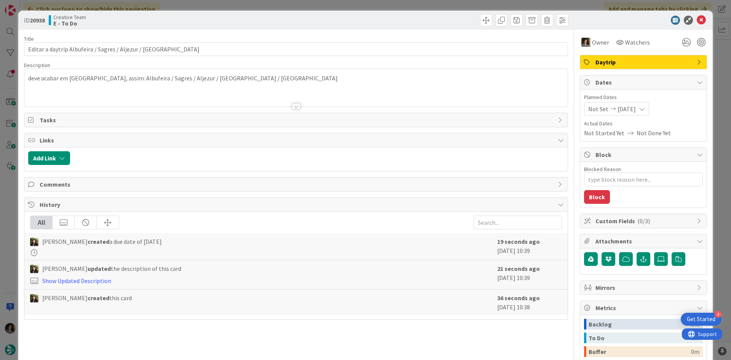
type textarea "x"
click at [697, 18] on icon at bounding box center [701, 20] width 9 height 9
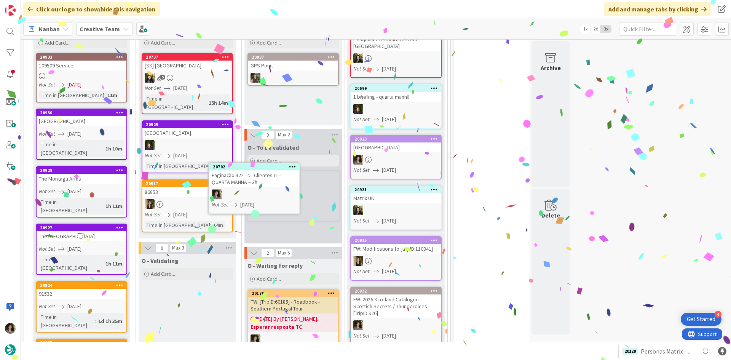
scroll to position [265, 0]
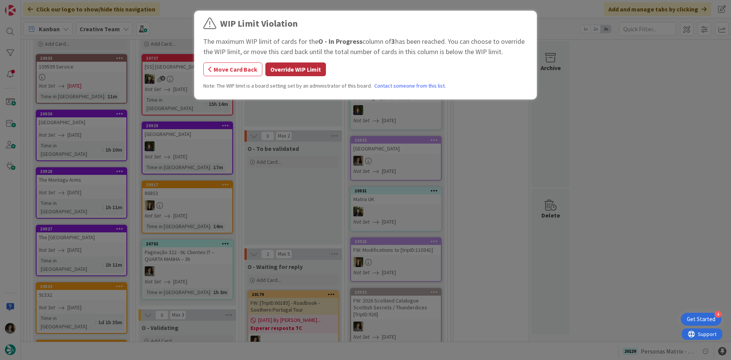
click at [285, 70] on button "Override WIP Limit" at bounding box center [295, 69] width 61 height 14
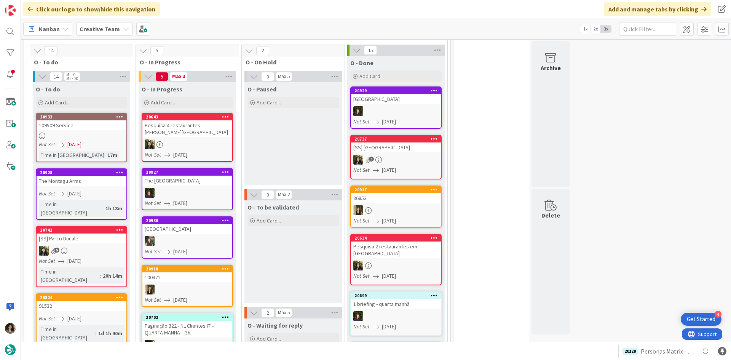
scroll to position [381, 0]
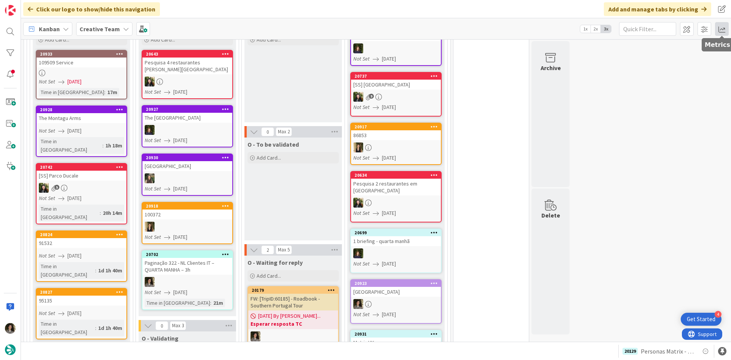
click at [719, 30] on span at bounding box center [722, 29] width 14 height 14
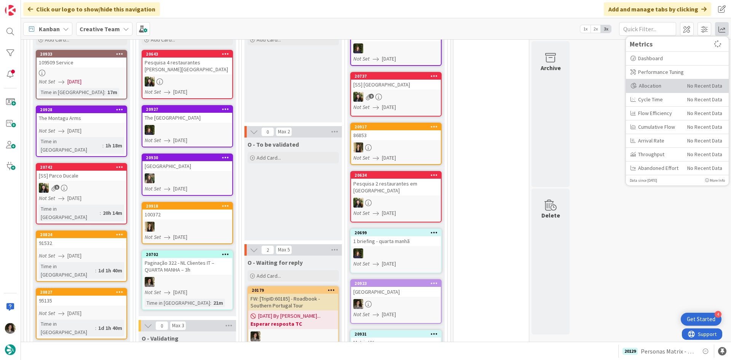
click at [650, 81] on div "Allocation No Recent Data" at bounding box center [677, 86] width 103 height 14
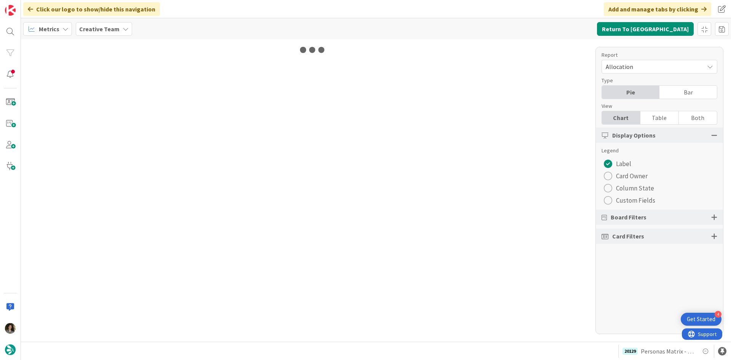
click at [663, 122] on div "Table" at bounding box center [660, 117] width 38 height 13
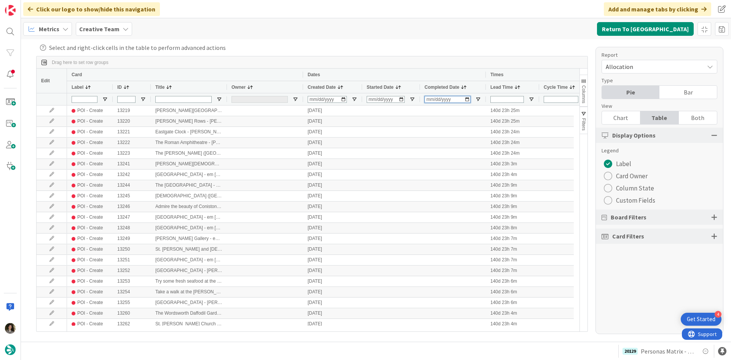
click at [428, 98] on input "Completed Date Filter Input" at bounding box center [448, 99] width 46 height 7
type input "2025-08-13"
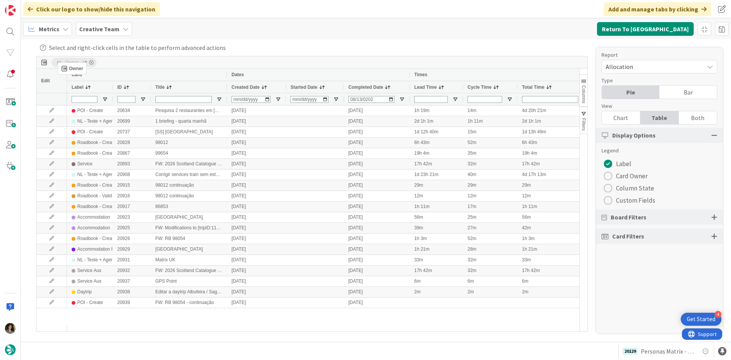
drag, startPoint x: 244, startPoint y: 87, endPoint x: 62, endPoint y: 65, distance: 183.3
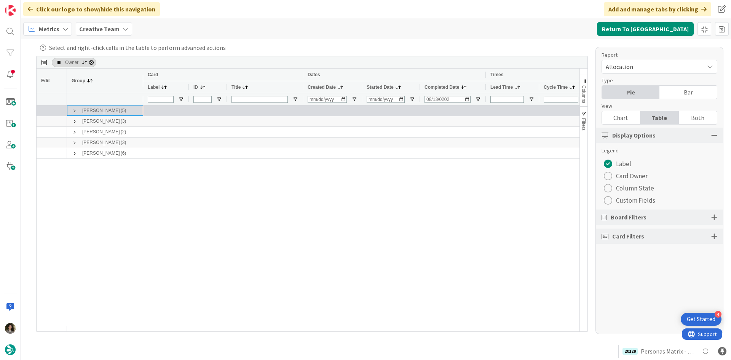
click at [73, 111] on span at bounding box center [75, 111] width 6 height 6
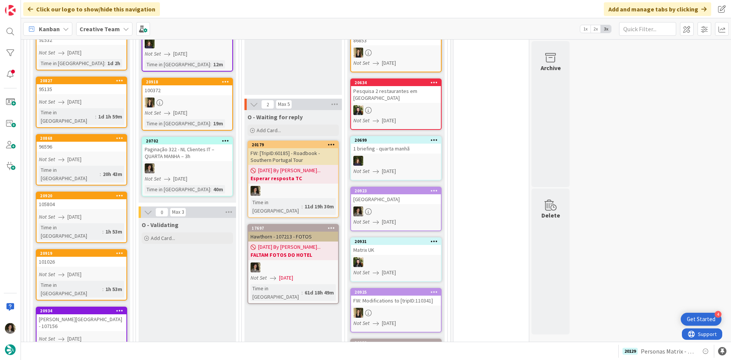
scroll to position [484, 0]
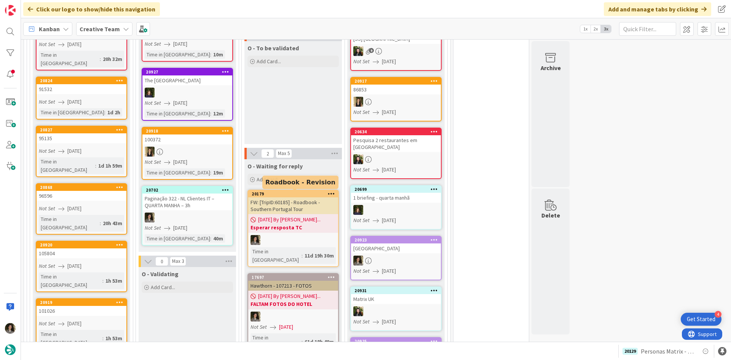
click at [207, 212] on div at bounding box center [187, 217] width 90 height 10
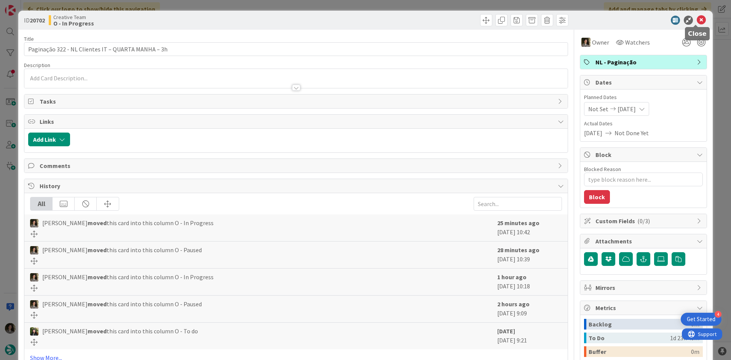
click at [698, 16] on icon at bounding box center [701, 20] width 9 height 9
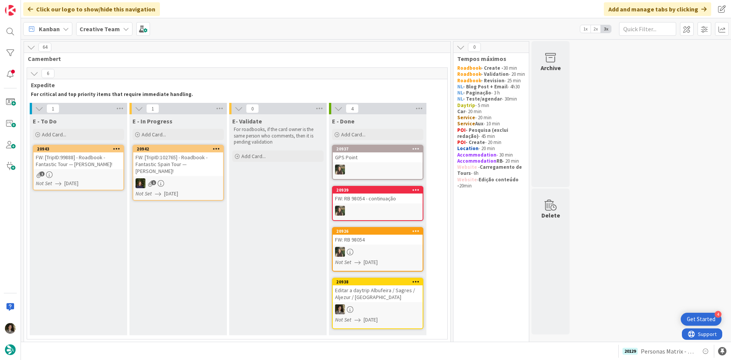
click at [54, 175] on div "1" at bounding box center [79, 174] width 90 height 6
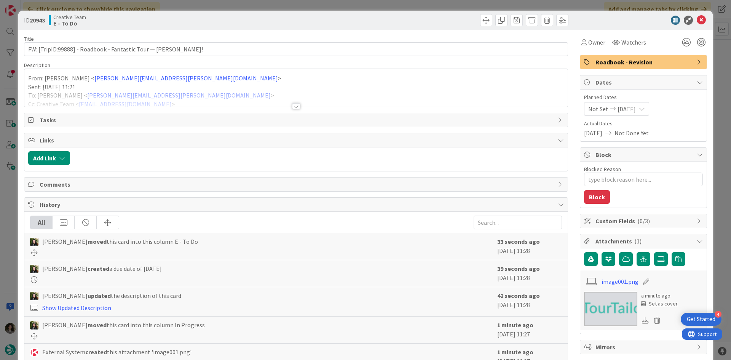
click at [292, 105] on div at bounding box center [296, 106] width 8 height 6
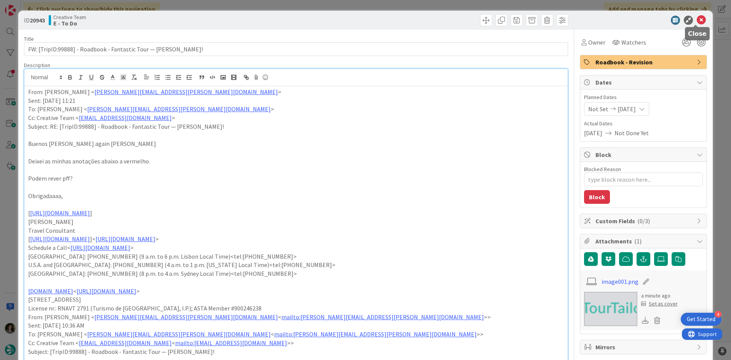
click at [697, 19] on icon at bounding box center [701, 20] width 9 height 9
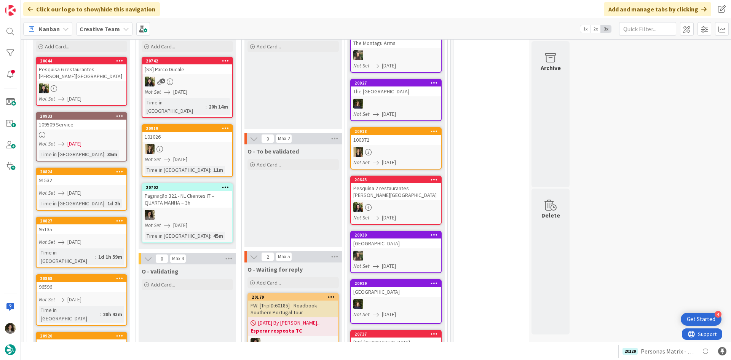
click at [201, 210] on div at bounding box center [187, 215] width 90 height 10
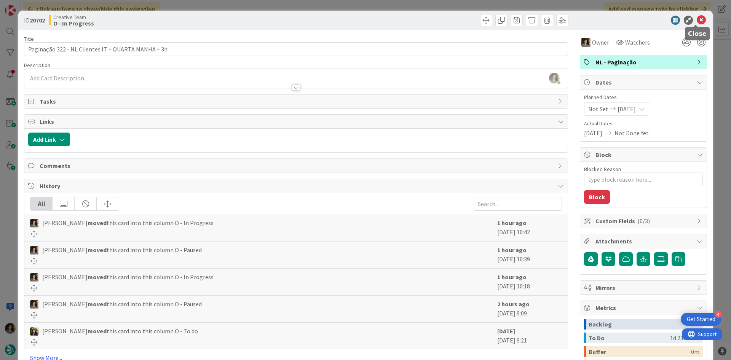
click at [697, 21] on icon at bounding box center [701, 20] width 9 height 9
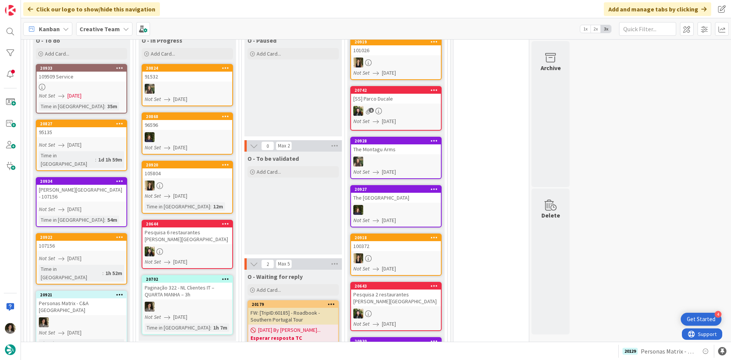
scroll to position [550, 0]
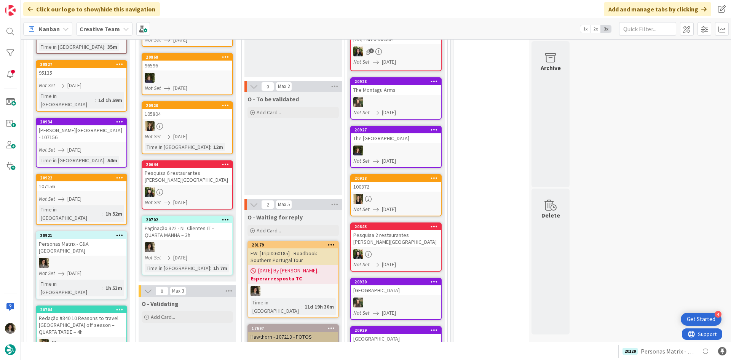
click at [190, 223] on div "Paginação 322 - NL Clientes IT – QUARTA MANHA – 3h" at bounding box center [187, 231] width 90 height 17
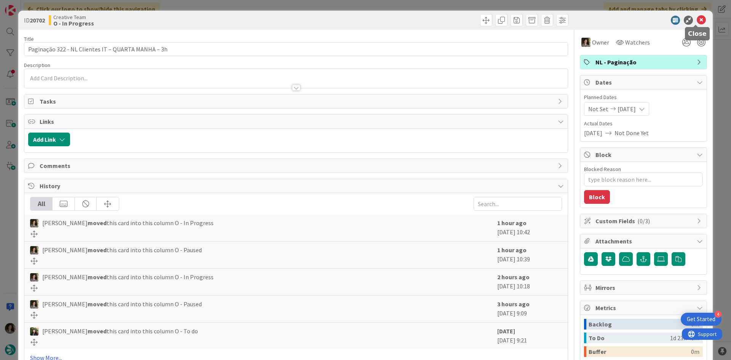
click at [697, 18] on icon at bounding box center [701, 20] width 9 height 9
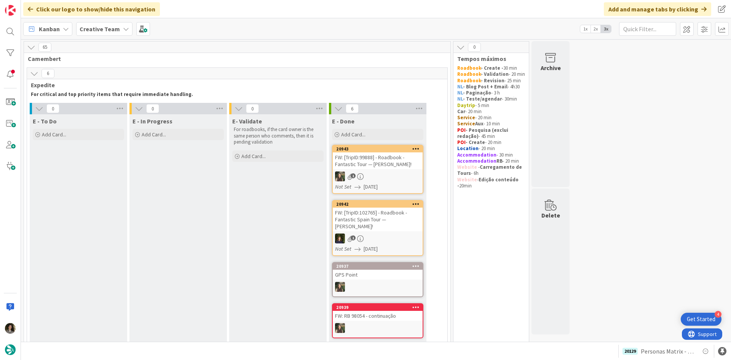
scroll to position [305, 0]
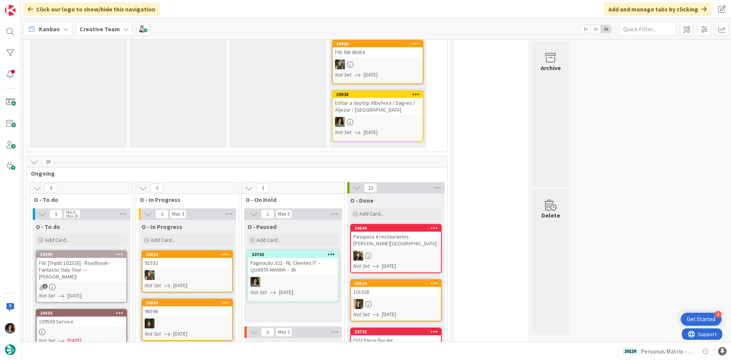
click at [77, 263] on div "FW: [TripID:102528] - Roadbook - Fantastic Italy Tour — Su Sponaugle Cowen!" at bounding box center [82, 270] width 90 height 24
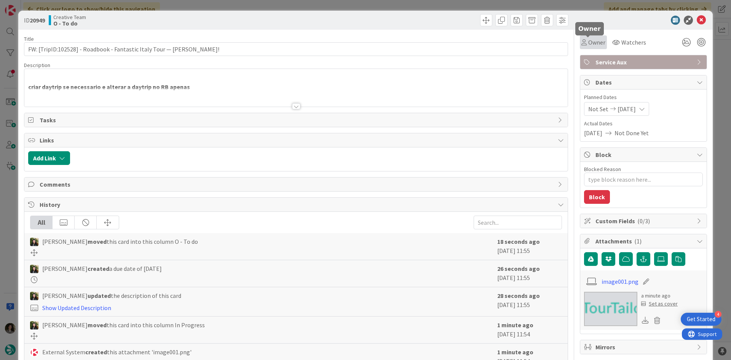
click at [590, 42] on span "Owner" at bounding box center [596, 42] width 17 height 9
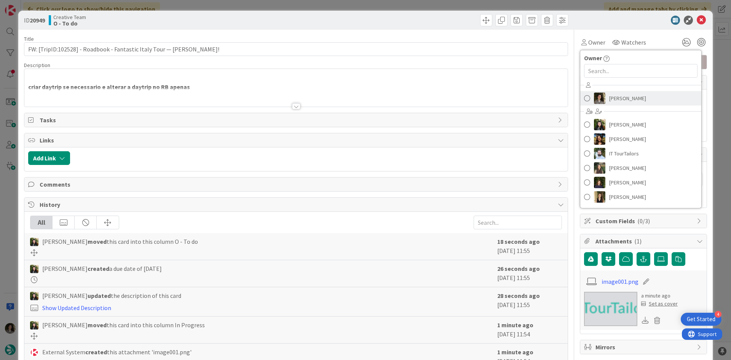
click at [609, 96] on span "[PERSON_NAME]" at bounding box center [627, 98] width 37 height 11
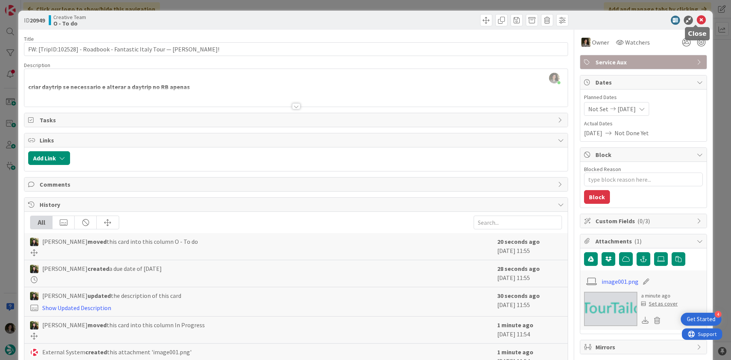
click at [697, 16] on icon at bounding box center [701, 20] width 9 height 9
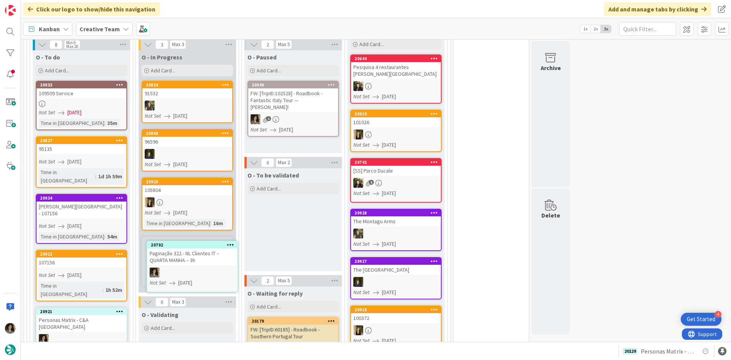
scroll to position [482, 0]
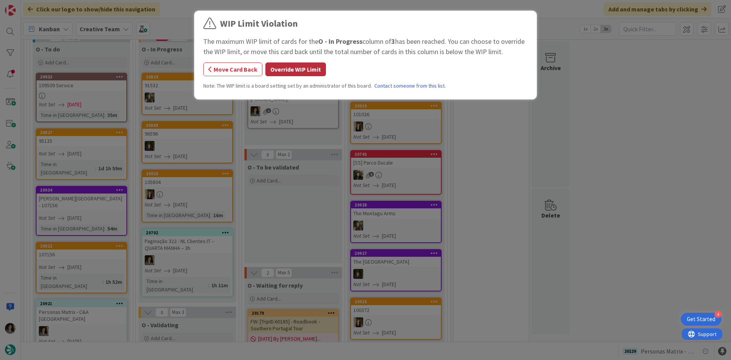
click at [289, 65] on button "Override WIP Limit" at bounding box center [295, 69] width 61 height 14
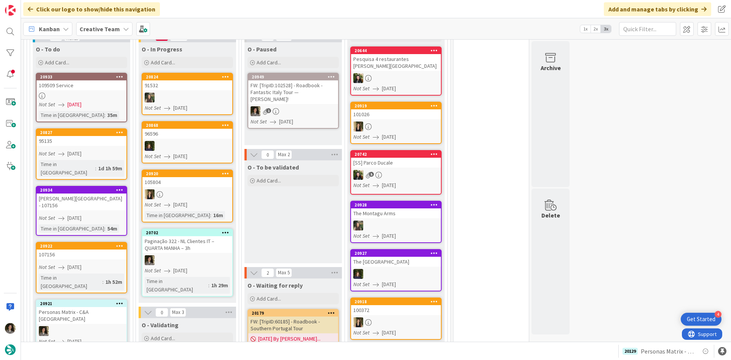
scroll to position [444, 0]
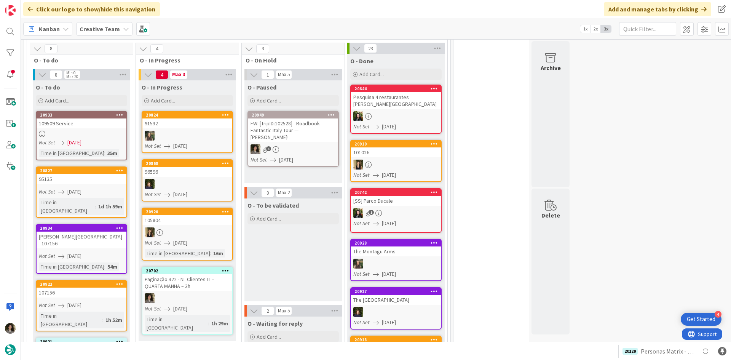
click at [309, 130] on div "FW: [TripID:102528] - Roadbook - Fantastic Italy Tour — Su Sponaugle Cowen!" at bounding box center [293, 130] width 90 height 24
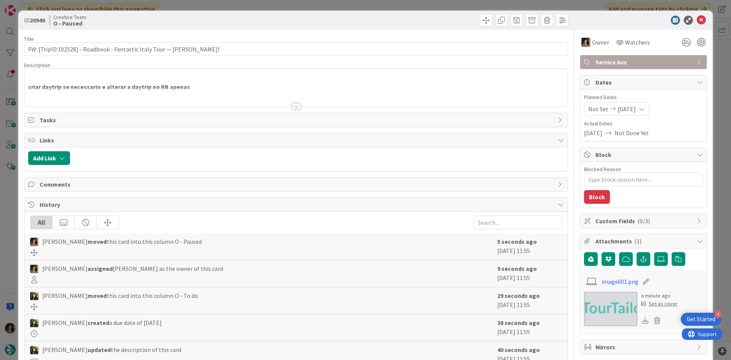
click at [294, 105] on div at bounding box center [296, 106] width 8 height 6
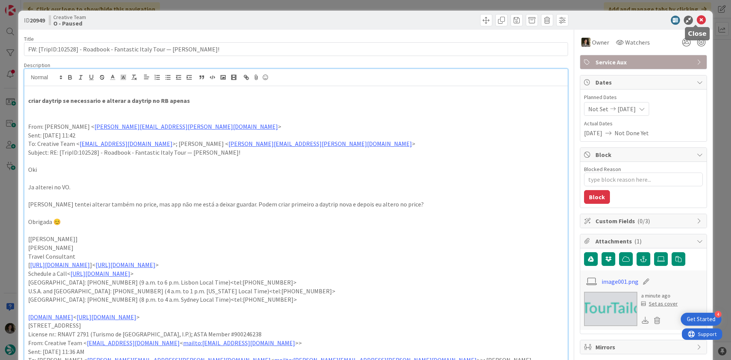
click at [698, 19] on icon at bounding box center [701, 20] width 9 height 9
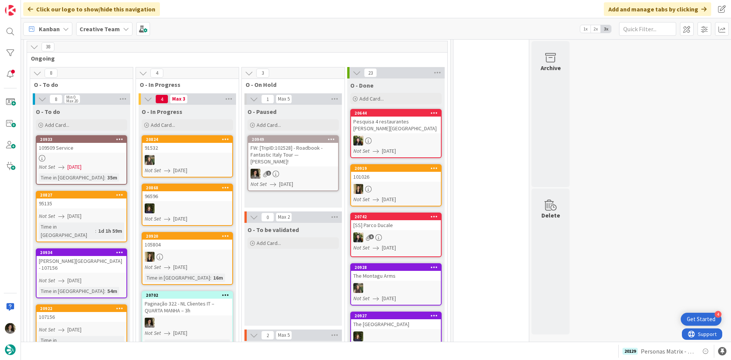
scroll to position [419, 0]
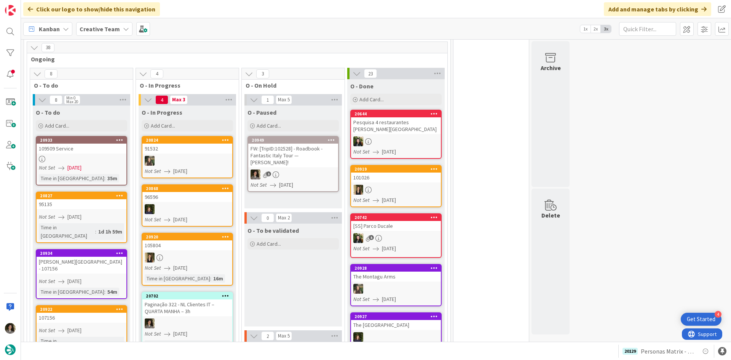
click at [293, 147] on div "FW: [TripID:102528] - Roadbook - Fantastic Italy Tour — Su Sponaugle Cowen!" at bounding box center [293, 156] width 90 height 24
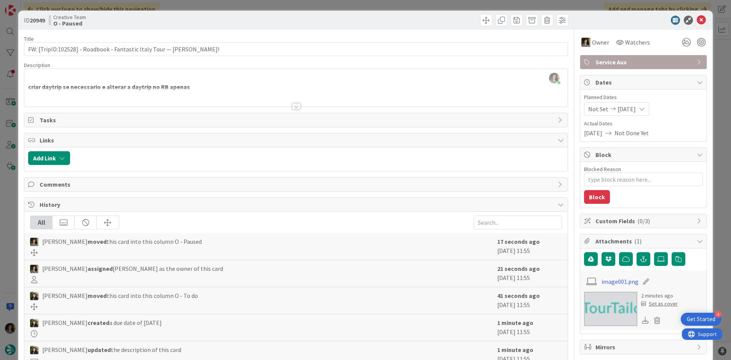
click at [296, 108] on div at bounding box center [296, 106] width 8 height 6
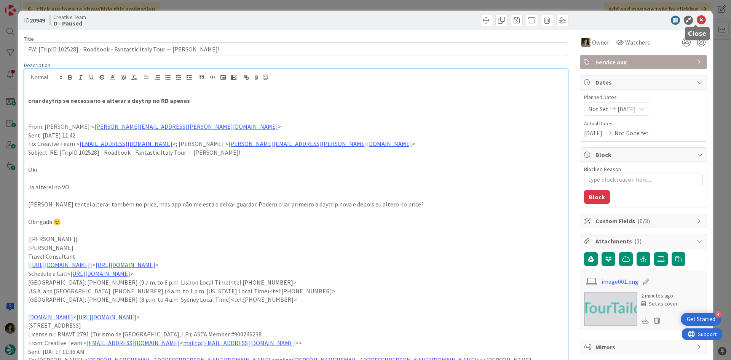
click at [697, 21] on icon at bounding box center [701, 20] width 9 height 9
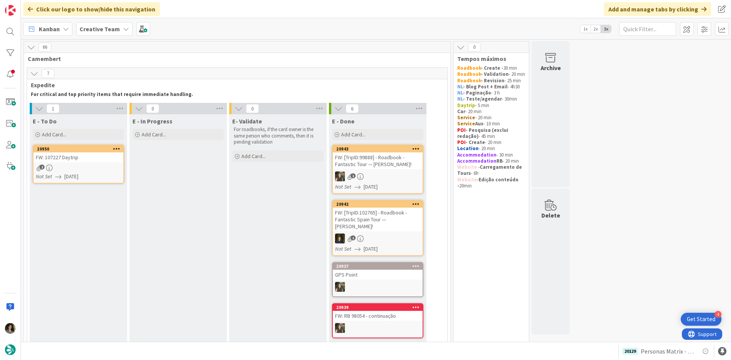
click at [78, 173] on span "[DATE]" at bounding box center [71, 177] width 14 height 8
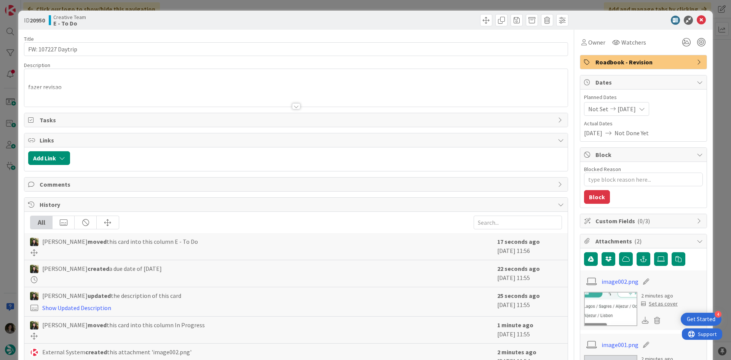
click at [294, 103] on div at bounding box center [295, 96] width 543 height 19
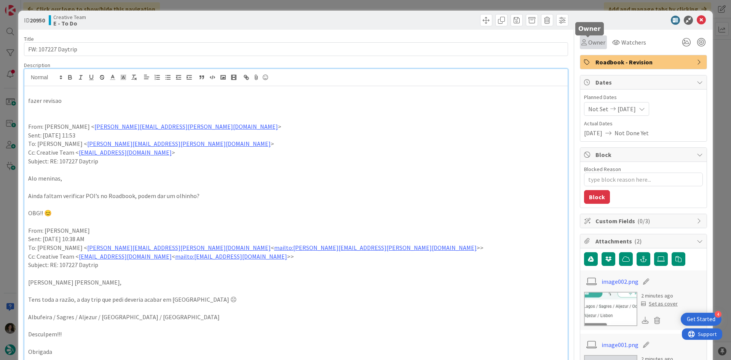
click at [588, 42] on span "Owner" at bounding box center [596, 42] width 17 height 9
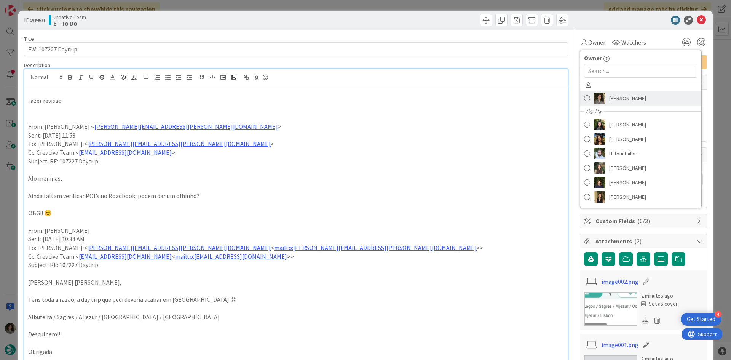
click at [628, 96] on span "[PERSON_NAME]" at bounding box center [627, 98] width 37 height 11
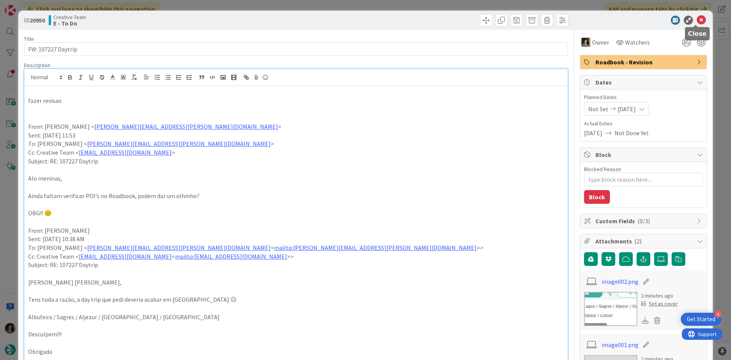
click at [700, 19] on icon at bounding box center [701, 20] width 9 height 9
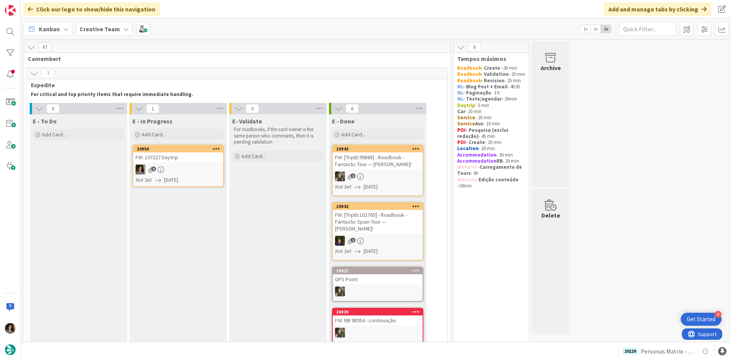
click at [187, 173] on div "2" at bounding box center [178, 170] width 90 height 10
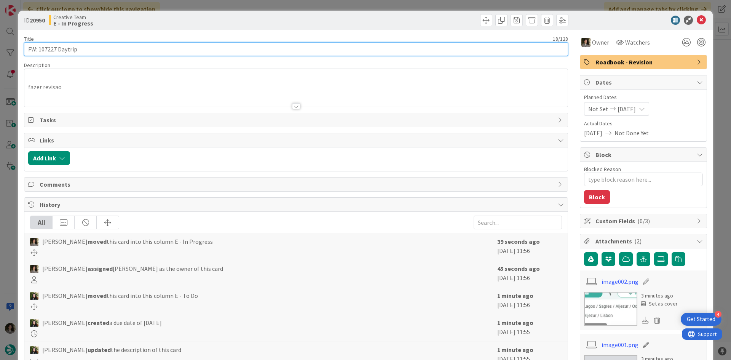
drag, startPoint x: 57, startPoint y: 50, endPoint x: 39, endPoint y: 52, distance: 18.3
click at [39, 52] on input "FW: 107227 Daytrip" at bounding box center [296, 49] width 544 height 14
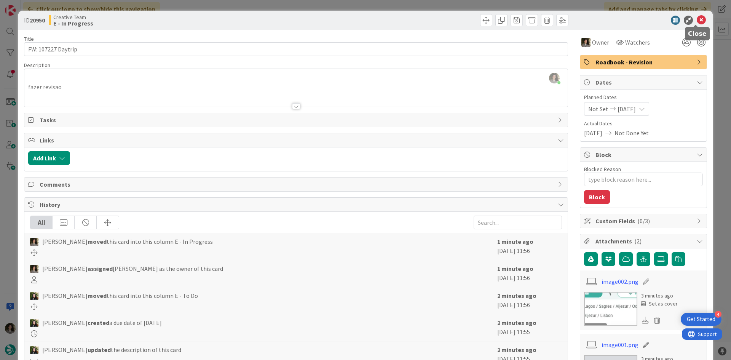
click at [698, 19] on icon at bounding box center [701, 20] width 9 height 9
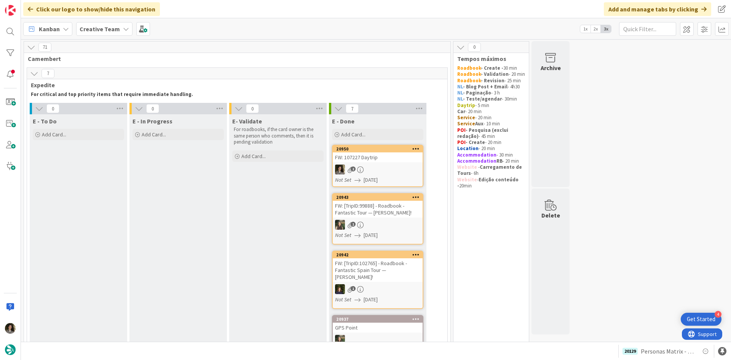
click at [378, 178] on span "[DATE]" at bounding box center [371, 180] width 14 height 8
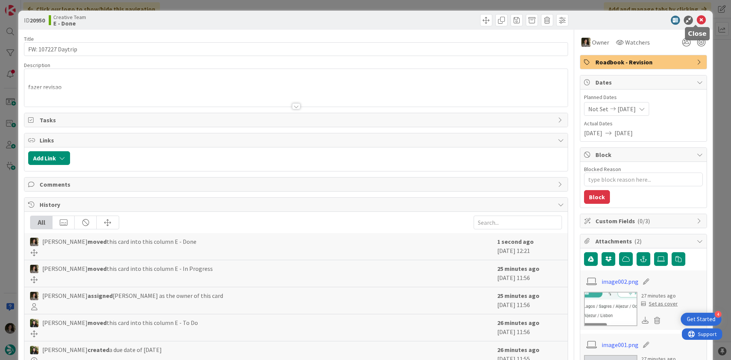
click at [697, 19] on icon at bounding box center [701, 20] width 9 height 9
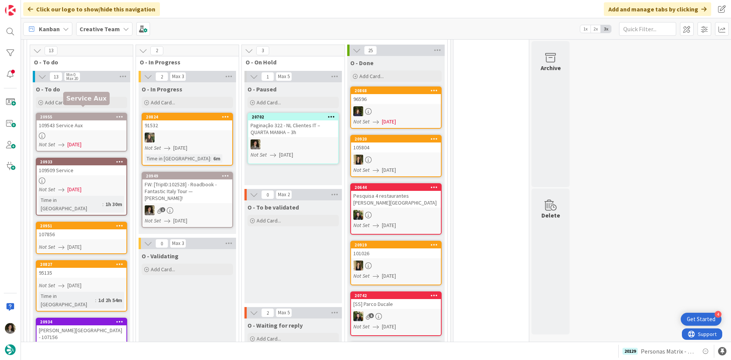
click at [88, 113] on div "20955" at bounding box center [82, 116] width 90 height 7
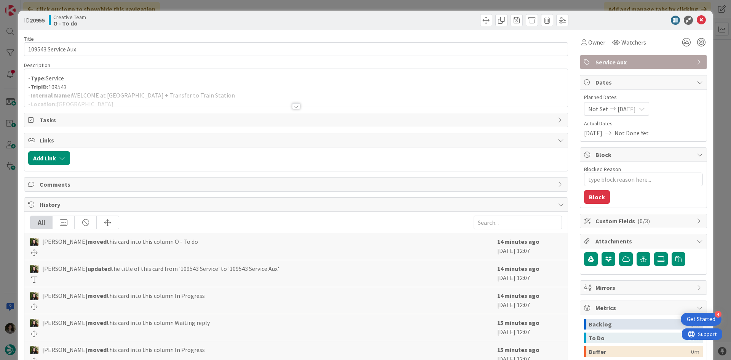
click at [292, 105] on div at bounding box center [296, 106] width 8 height 6
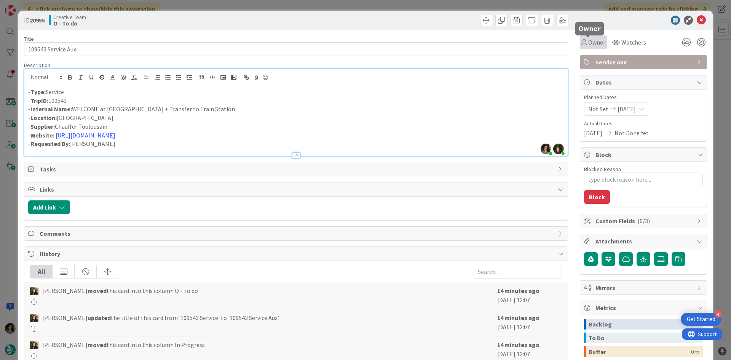
click at [588, 44] on span "Owner" at bounding box center [596, 42] width 17 height 9
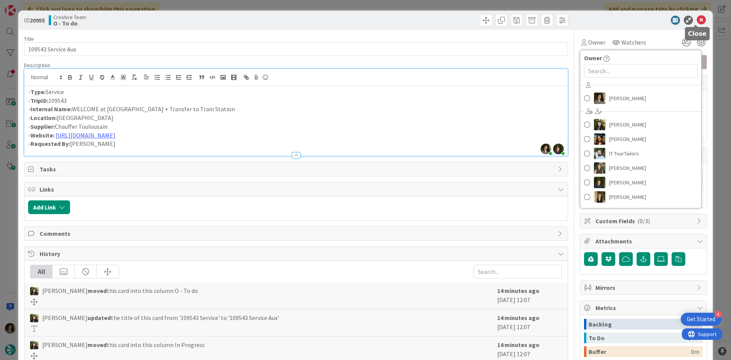
click at [697, 22] on icon at bounding box center [701, 20] width 9 height 9
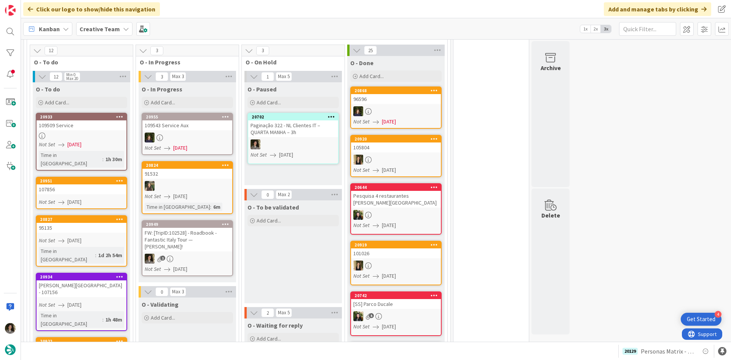
click at [195, 246] on link "20949 FW: [TripID:102528] - Roadbook - Fantastic Italy Tour — Su Sponaugle Cowe…" at bounding box center [187, 248] width 91 height 56
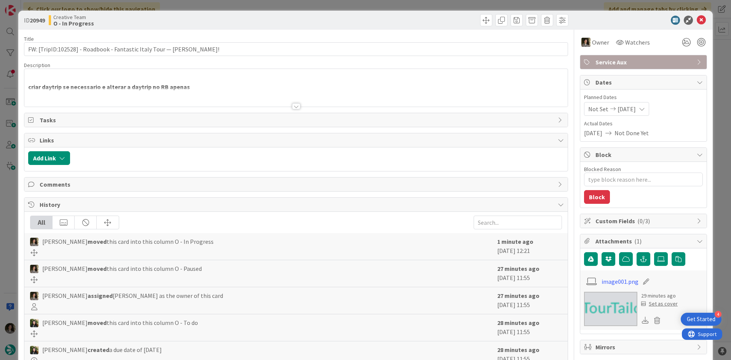
click at [293, 105] on div at bounding box center [296, 106] width 8 height 6
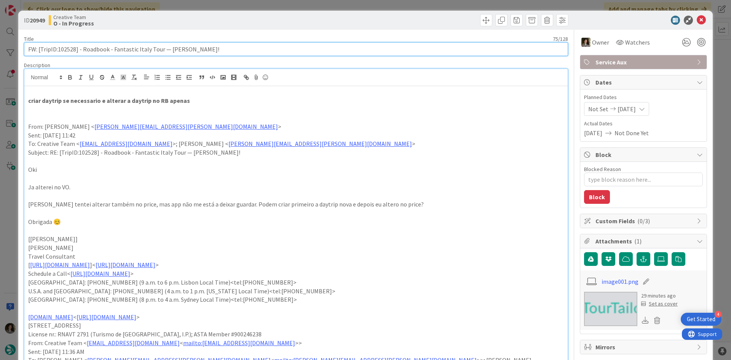
drag, startPoint x: 75, startPoint y: 48, endPoint x: 58, endPoint y: 50, distance: 16.4
click at [58, 50] on input "FW: [TripID:102528] - Roadbook - Fantastic Italy Tour — Su Sponaugle Cowen!" at bounding box center [296, 49] width 544 height 14
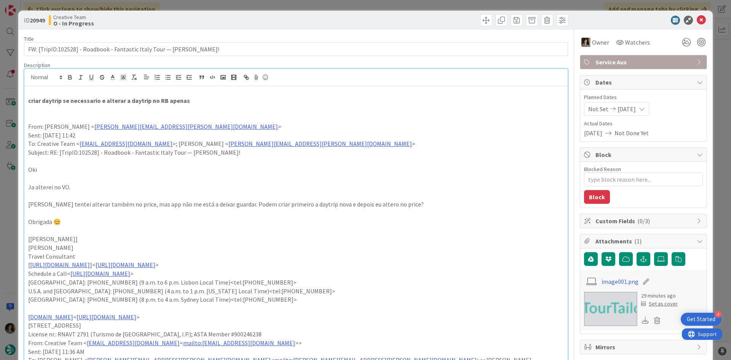
click at [33, 101] on strong "criar daytrip se necessario e alterar a daytrip no RB apenas" at bounding box center [109, 101] width 162 height 8
click at [30, 101] on strong "criar daytrip se necessario e alterar a daytrip no RB apenas" at bounding box center [109, 101] width 162 height 8
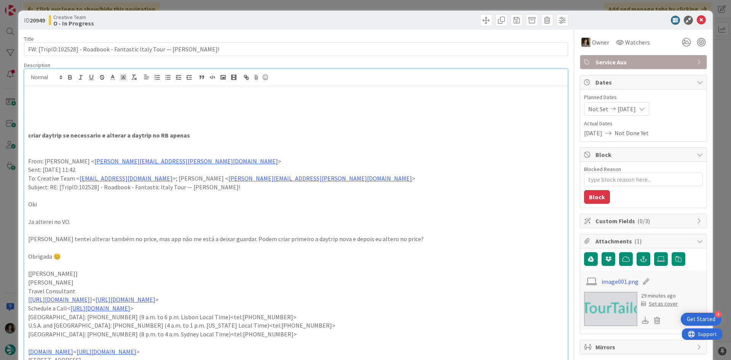
click at [45, 99] on p at bounding box center [296, 100] width 536 height 9
paste div
type textarea "x"
click at [145, 96] on p "Santa Margherita Ligure / La Spezia /" at bounding box center [296, 100] width 536 height 9
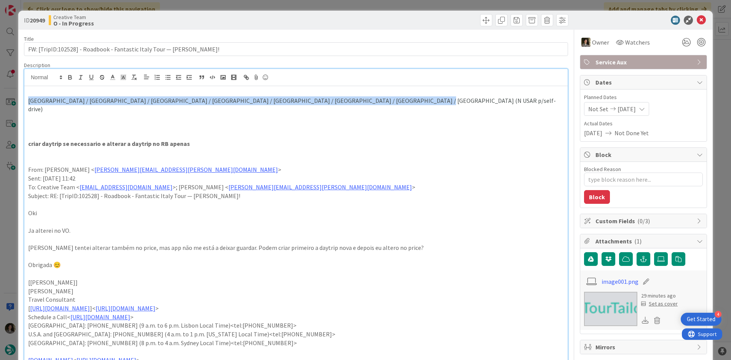
drag, startPoint x: 395, startPoint y: 98, endPoint x: 24, endPoint y: 99, distance: 370.5
copy span "Santa Margherita Ligure / La Spezia / Riomaggiore / Manarola / Corniglia / Vern…"
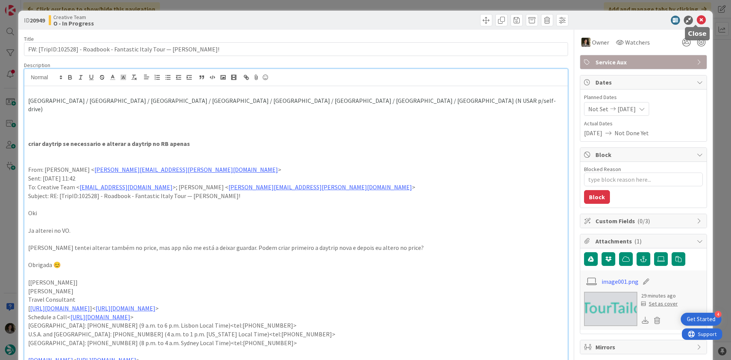
click at [700, 17] on icon at bounding box center [701, 20] width 9 height 9
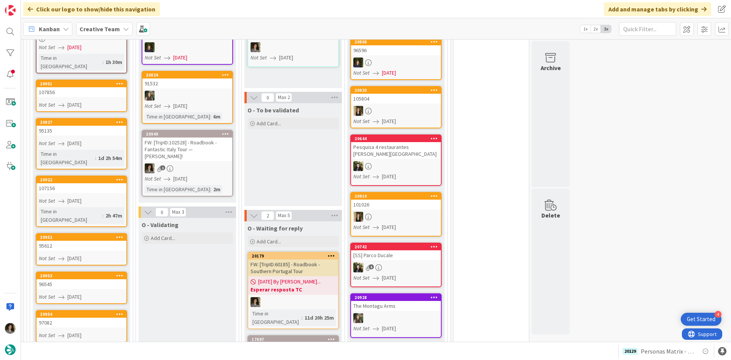
scroll to position [609, 0]
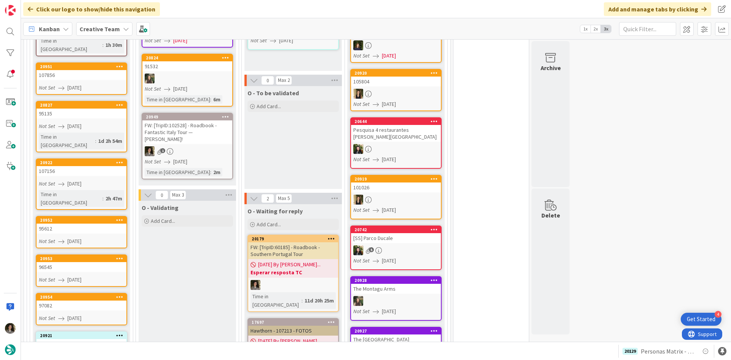
click at [176, 168] on div "Time in [GEOGRAPHIC_DATA]" at bounding box center [177, 172] width 65 height 8
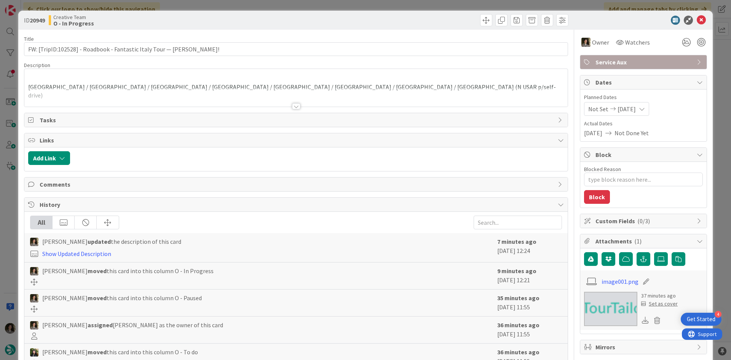
click at [294, 102] on div at bounding box center [295, 96] width 543 height 19
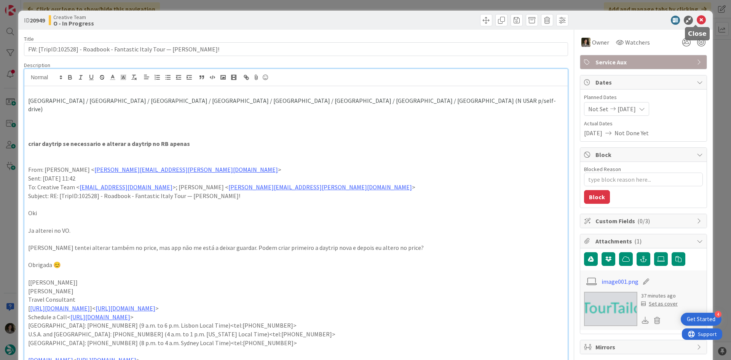
click at [697, 19] on icon at bounding box center [701, 20] width 9 height 9
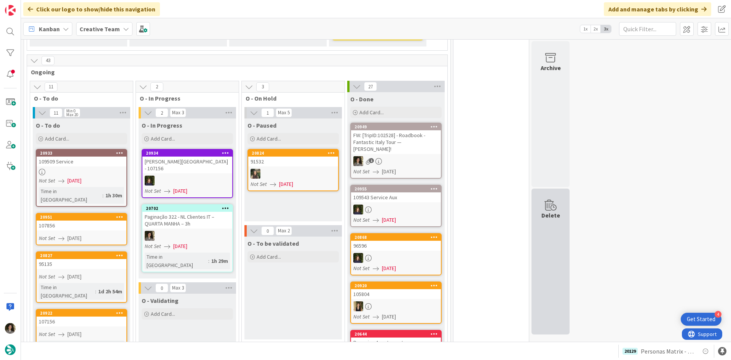
scroll to position [457, 0]
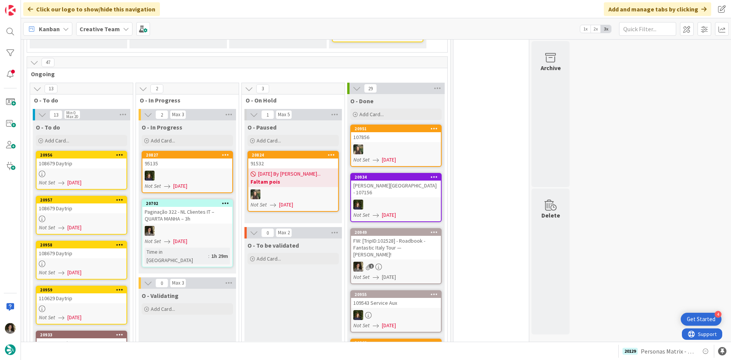
click at [205, 212] on div "Paginação 322 - NL Clientes IT – QUARTA MANHA – 3h" at bounding box center [187, 215] width 90 height 17
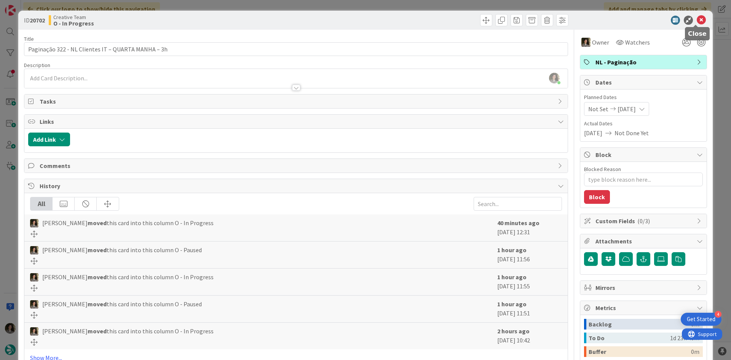
click at [697, 21] on icon at bounding box center [701, 20] width 9 height 9
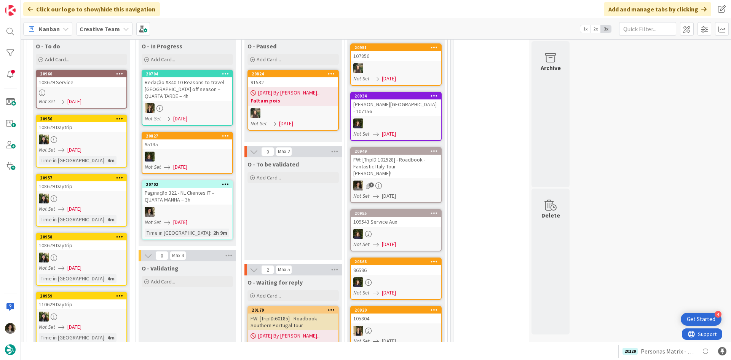
scroll to position [495, 0]
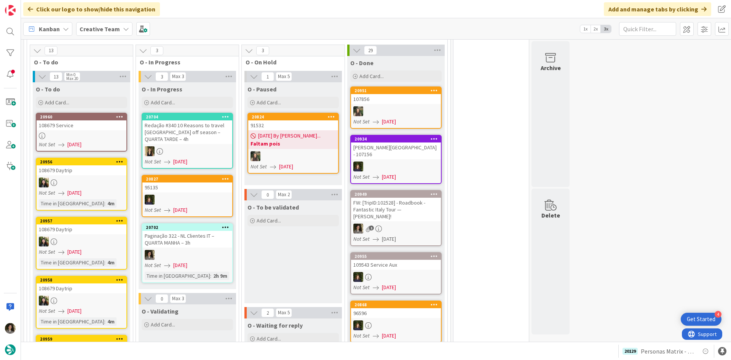
click at [85, 122] on div "108679 Service" at bounding box center [82, 125] width 90 height 10
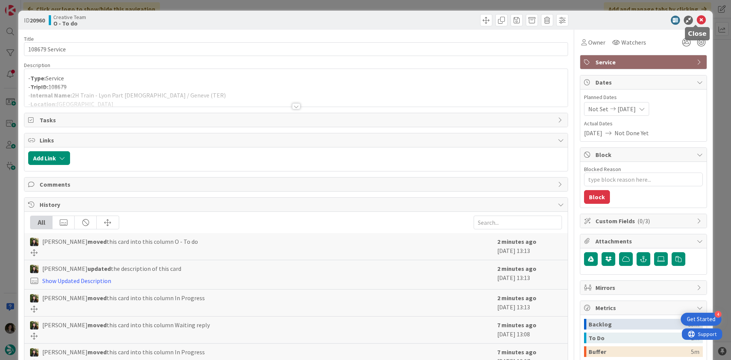
click at [697, 17] on icon at bounding box center [701, 20] width 9 height 9
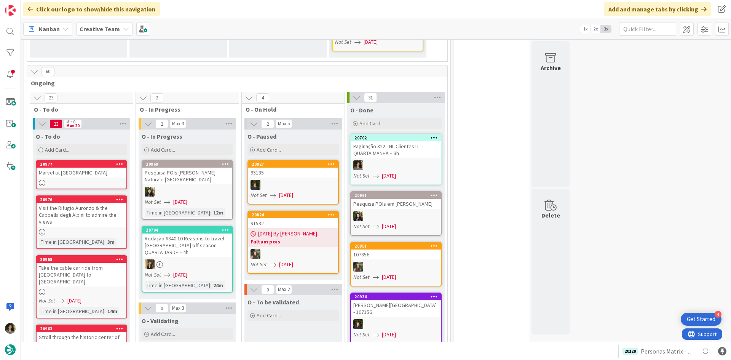
scroll to position [450, 0]
click at [392, 152] on link "20702 Paginação 322 - NL Clientes IT – QUARTA MANHA – 3h Not Set 08/13/2025" at bounding box center [395, 159] width 91 height 51
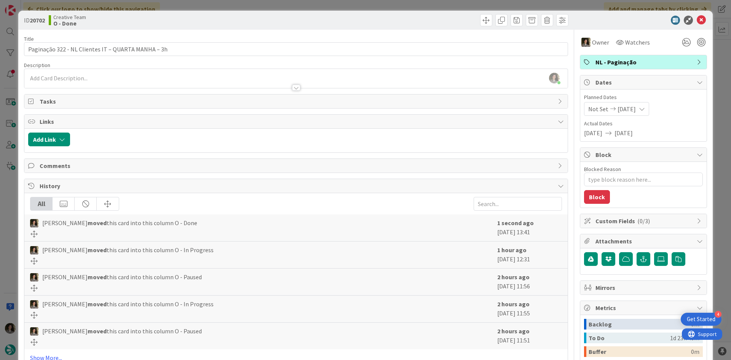
click at [659, 61] on span "NL - Paginação" at bounding box center [644, 62] width 97 height 9
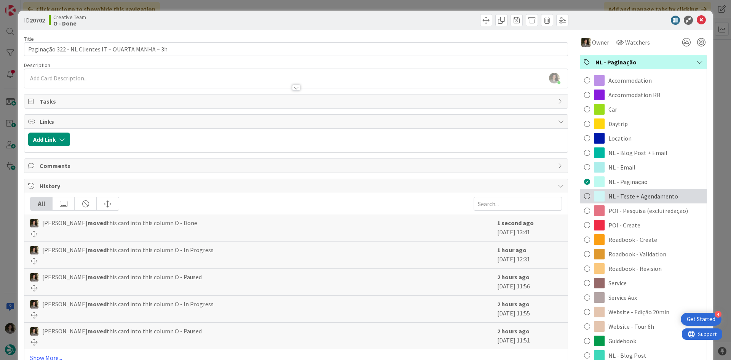
click at [637, 198] on span "NL - Teste + Agendamento" at bounding box center [644, 196] width 70 height 9
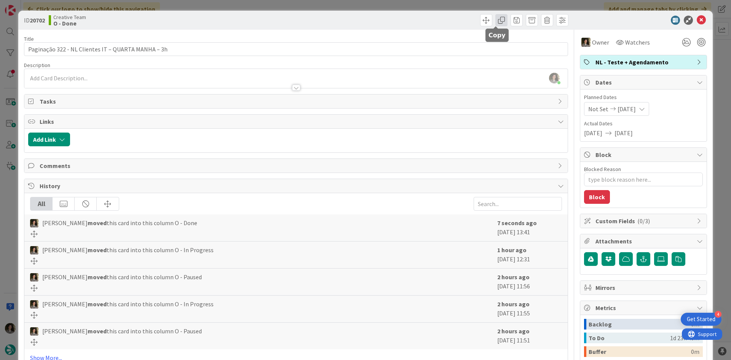
click at [495, 24] on span at bounding box center [501, 20] width 12 height 12
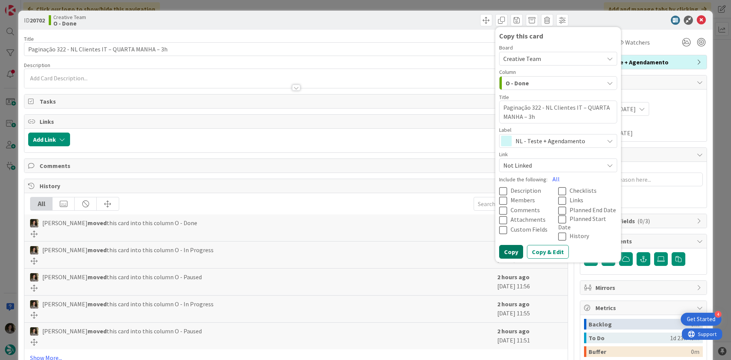
click at [508, 246] on button "Copy" at bounding box center [511, 252] width 24 height 14
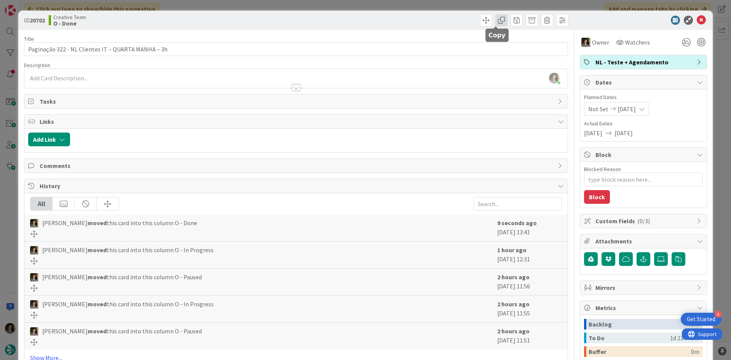
click at [495, 26] on span at bounding box center [501, 20] width 12 height 12
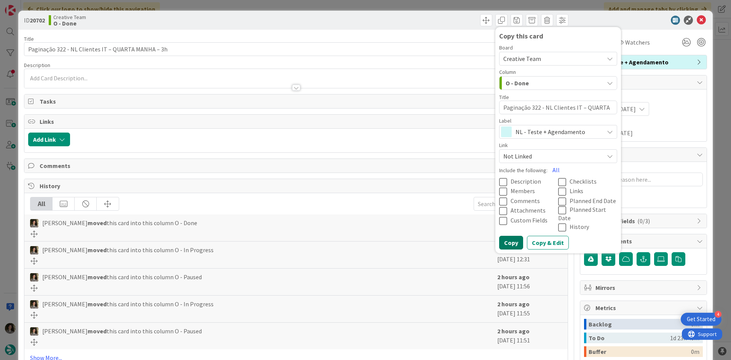
click at [511, 238] on button "Copy" at bounding box center [511, 243] width 24 height 14
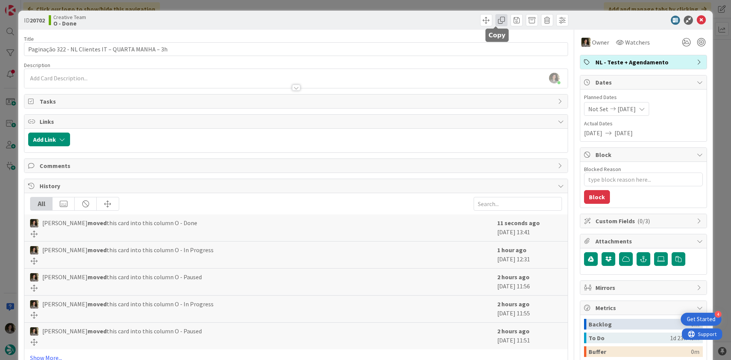
click at [495, 21] on span at bounding box center [501, 20] width 12 height 12
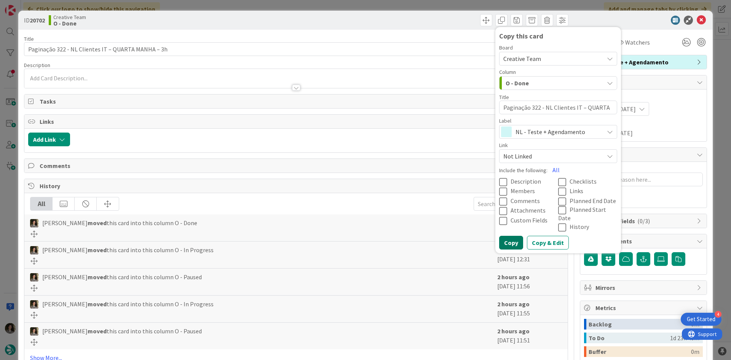
click at [505, 236] on button "Copy" at bounding box center [511, 243] width 24 height 14
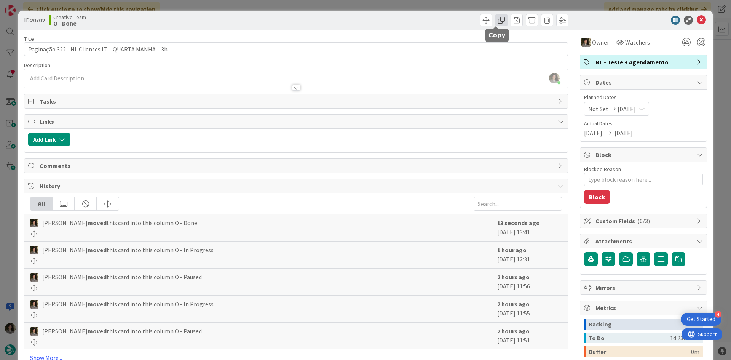
click at [495, 18] on span at bounding box center [501, 20] width 12 height 12
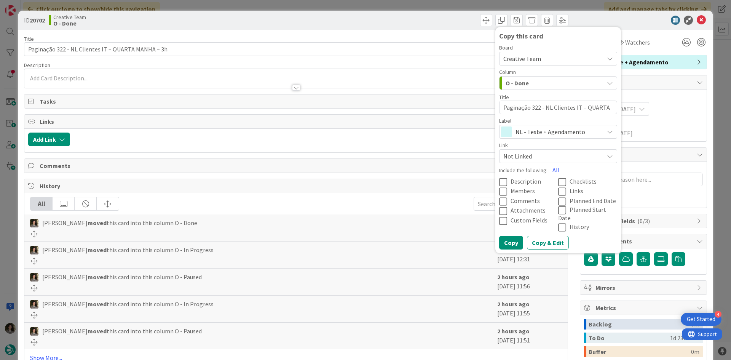
click at [511, 228] on div "Board Creative Team Column O - Done Title 50 / 128 Paginação 322 - NL Clientes …" at bounding box center [558, 147] width 118 height 204
click at [509, 236] on button "Copy" at bounding box center [511, 243] width 24 height 14
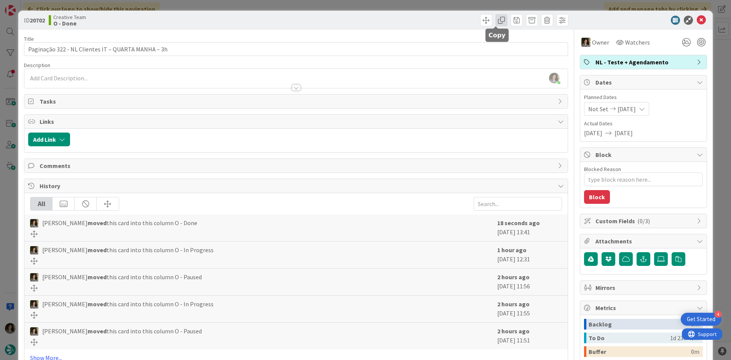
click at [500, 18] on span at bounding box center [501, 20] width 12 height 12
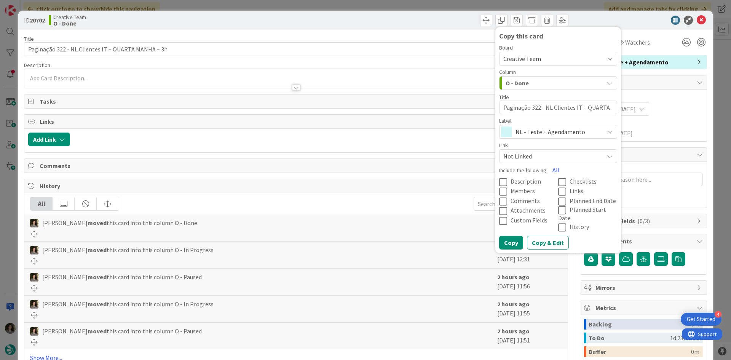
click at [531, 137] on div "NL - Teste + Agendamento" at bounding box center [558, 132] width 118 height 14
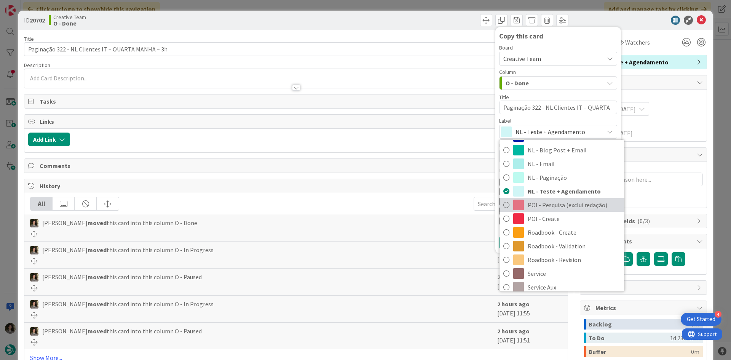
scroll to position [114, 0]
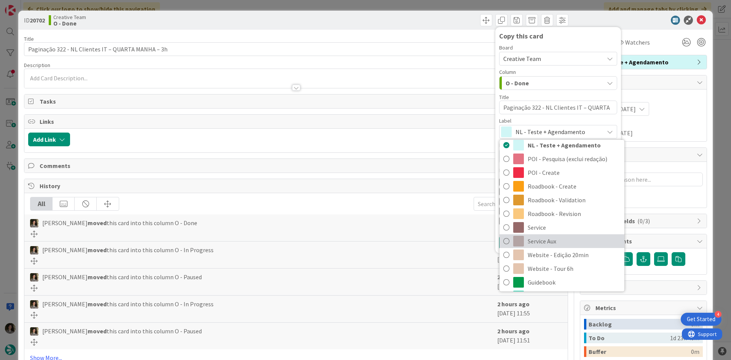
click at [557, 238] on span "Service Aux" at bounding box center [574, 240] width 93 height 11
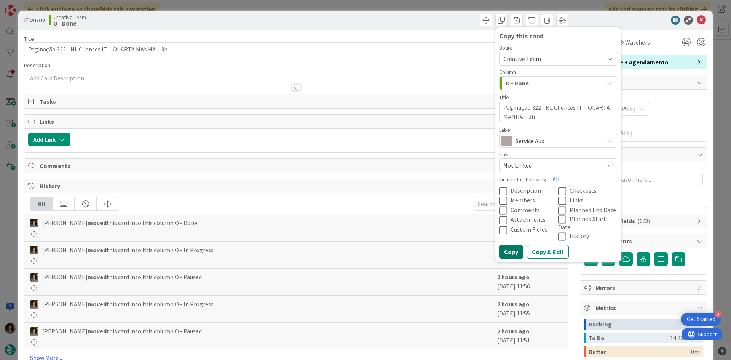
click at [508, 245] on button "Copy" at bounding box center [511, 252] width 24 height 14
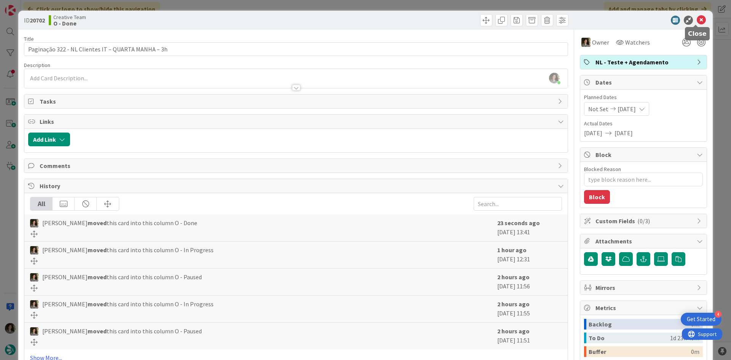
click at [697, 21] on icon at bounding box center [701, 20] width 9 height 9
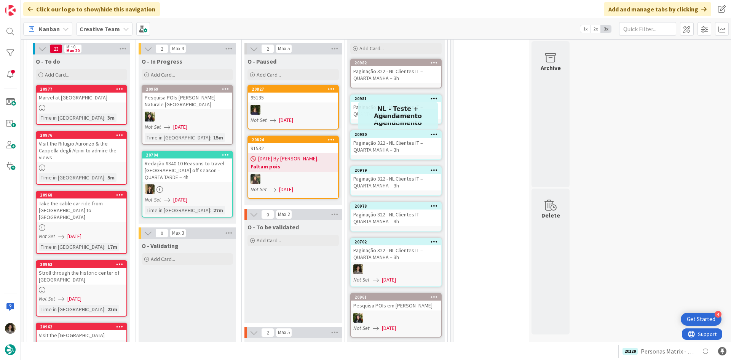
scroll to position [578, 0]
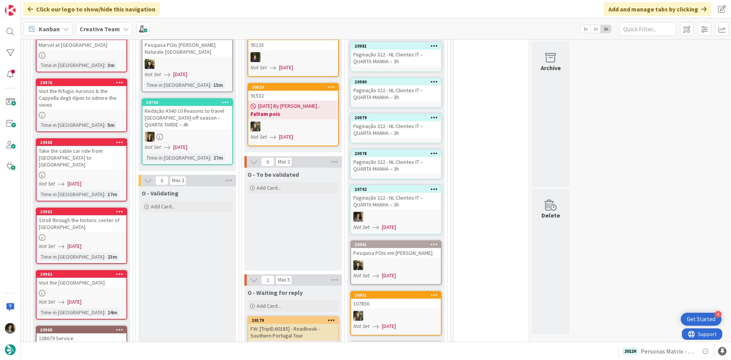
click at [394, 159] on div "Paginação 322 - NL Clientes IT – QUARTA MANHA – 3h" at bounding box center [396, 165] width 90 height 17
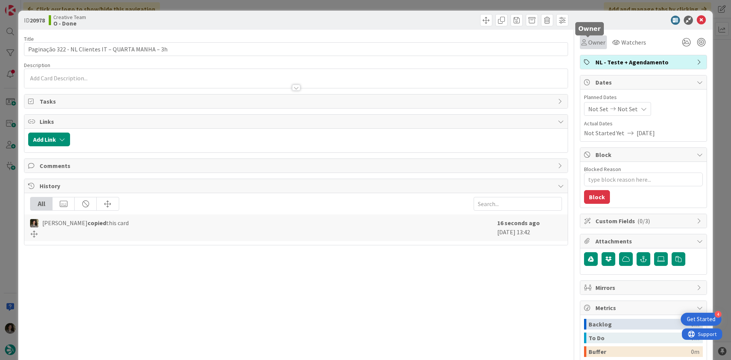
click at [588, 42] on span "Owner" at bounding box center [596, 42] width 17 height 9
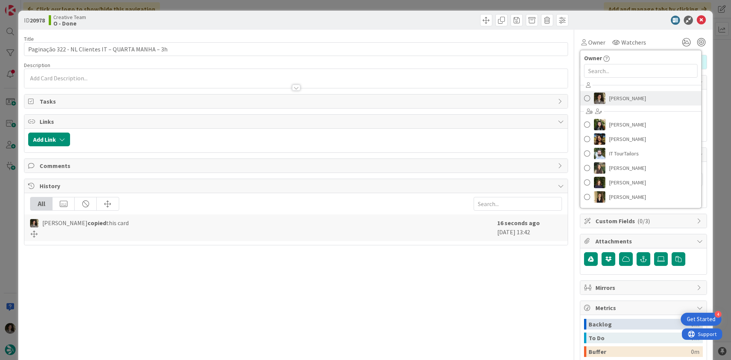
click at [614, 101] on span "[PERSON_NAME]" at bounding box center [627, 98] width 37 height 11
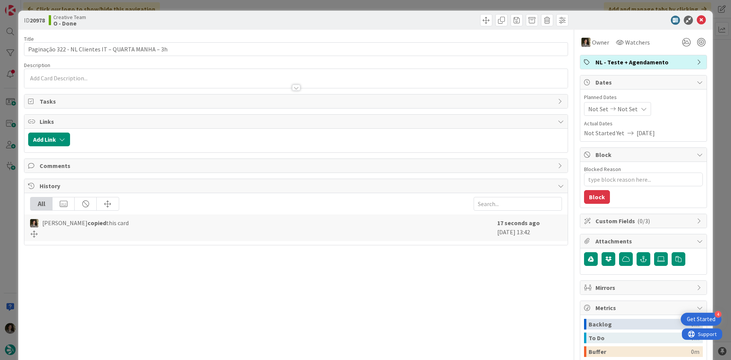
type textarea "x"
click at [633, 113] on div "Not Set Not Set" at bounding box center [617, 109] width 67 height 14
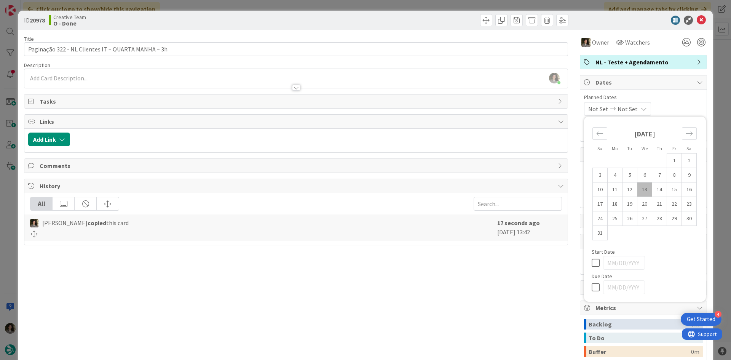
drag, startPoint x: 589, startPoint y: 285, endPoint x: 591, endPoint y: 281, distance: 5.0
click at [592, 285] on icon at bounding box center [597, 287] width 11 height 9
type input "[DATE]"
click at [697, 17] on icon at bounding box center [701, 20] width 9 height 9
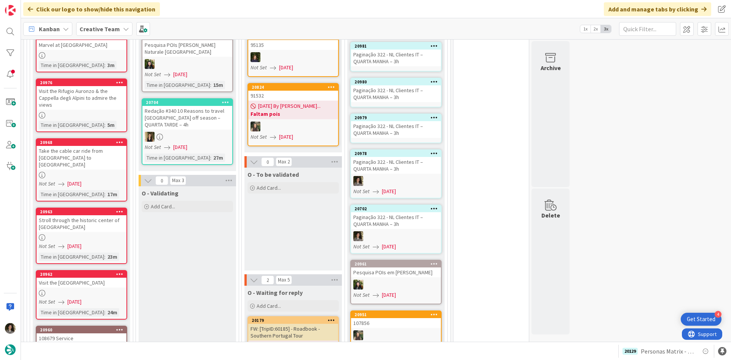
click at [403, 214] on div "Paginação 322 - NL Clientes IT – QUARTA MANHA – 3h" at bounding box center [396, 220] width 90 height 17
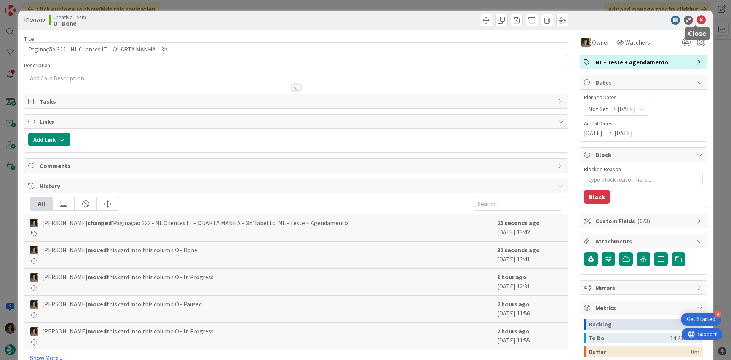
click at [697, 18] on icon at bounding box center [701, 20] width 9 height 9
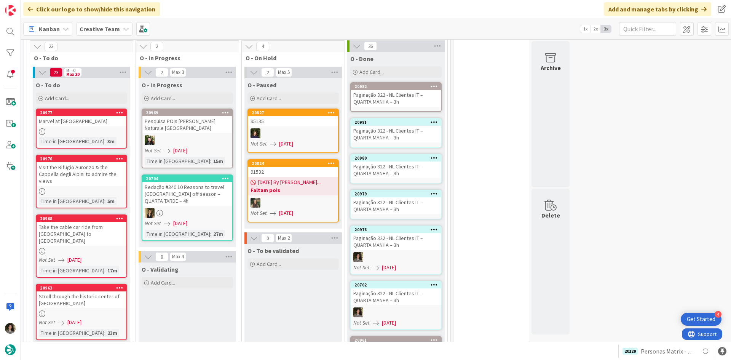
click at [400, 197] on div "Paginação 322 - NL Clientes IT – QUARTA MANHA – 3h" at bounding box center [396, 205] width 90 height 17
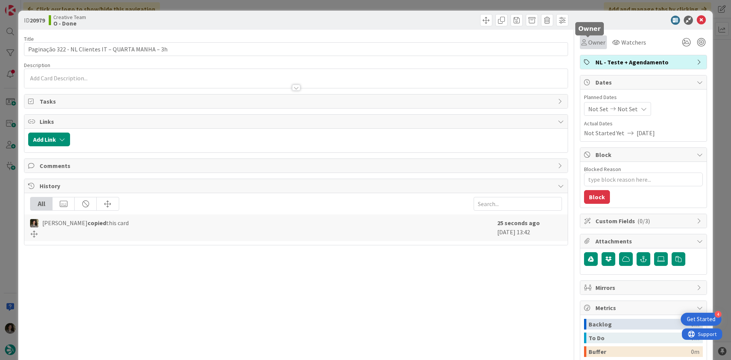
click at [588, 40] on span "Owner" at bounding box center [596, 42] width 17 height 9
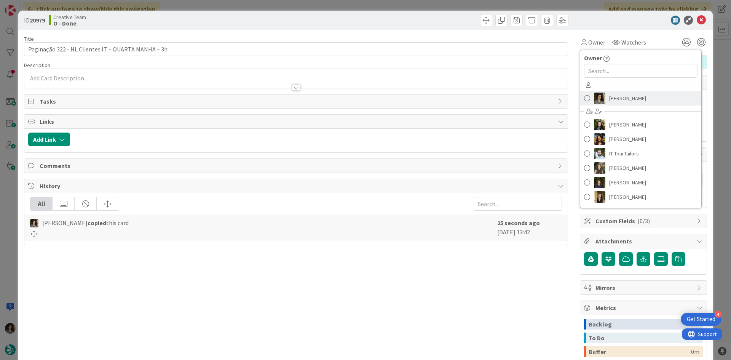
click at [618, 96] on span "[PERSON_NAME]" at bounding box center [627, 98] width 37 height 11
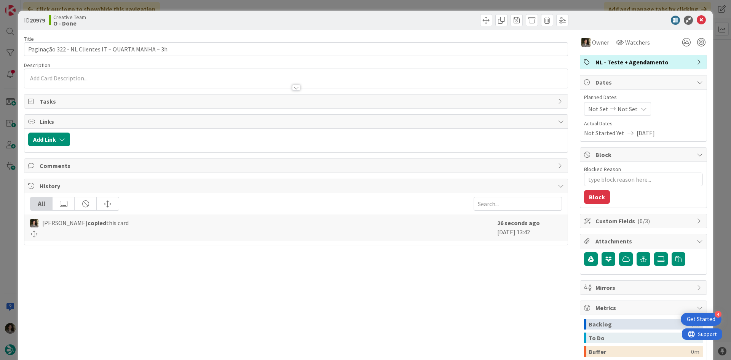
type textarea "x"
click at [628, 110] on span "Not Set" at bounding box center [628, 108] width 20 height 9
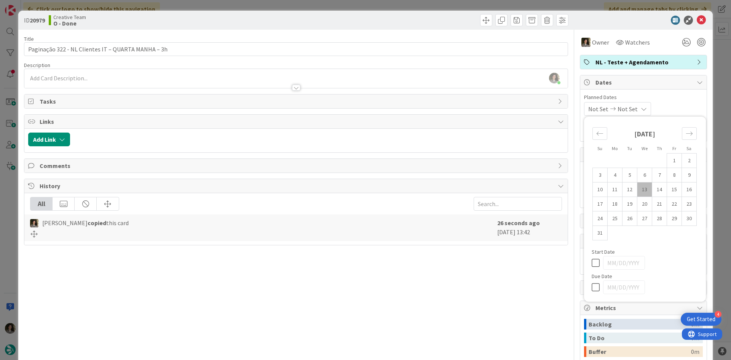
click at [588, 284] on div "Su Mo Tu We Th Fr Sa July 2025 1 2 3 4 5 6 7 8 9 10 11 12 13 14 15 16 17 18 19 …" at bounding box center [645, 208] width 114 height 177
click at [592, 287] on icon at bounding box center [597, 287] width 11 height 9
type input "[DATE]"
click at [697, 18] on icon at bounding box center [701, 20] width 9 height 9
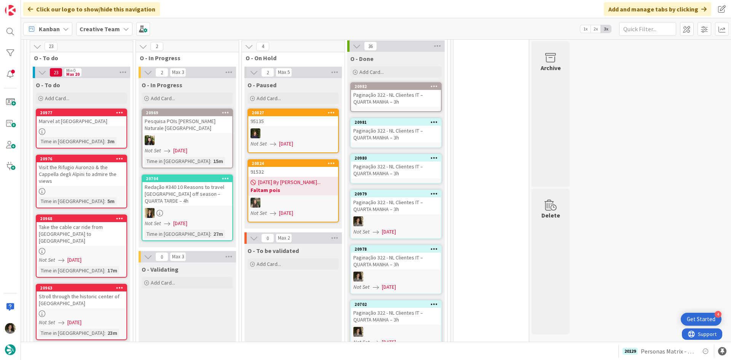
click at [382, 161] on div "Paginação 322 - NL Clientes IT – QUARTA MANHA – 3h" at bounding box center [396, 169] width 90 height 17
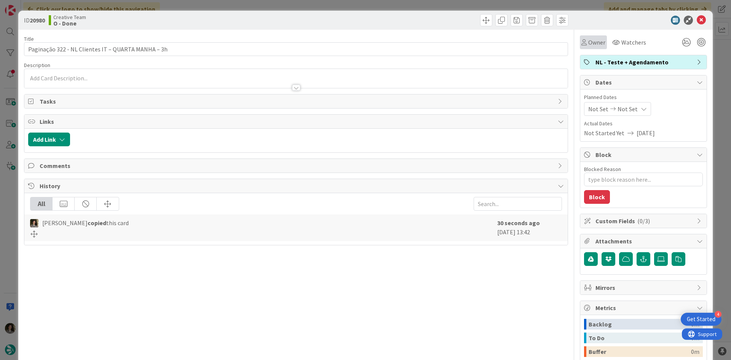
click at [588, 42] on span "Owner" at bounding box center [596, 42] width 17 height 9
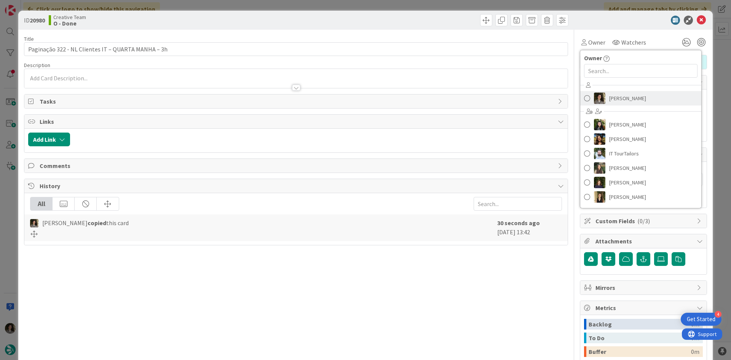
click at [622, 96] on span "[PERSON_NAME]" at bounding box center [627, 98] width 37 height 11
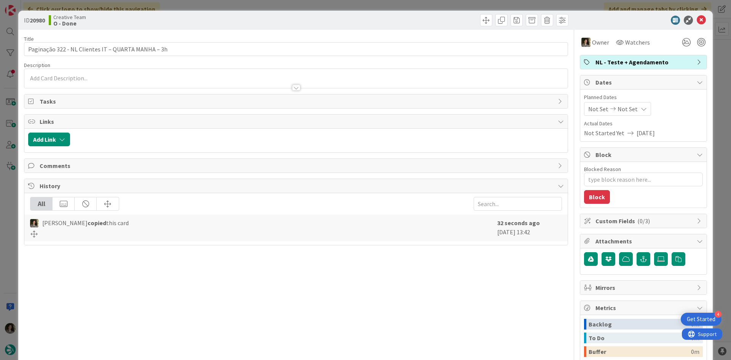
type textarea "x"
click at [625, 110] on span "Not Set" at bounding box center [628, 108] width 20 height 9
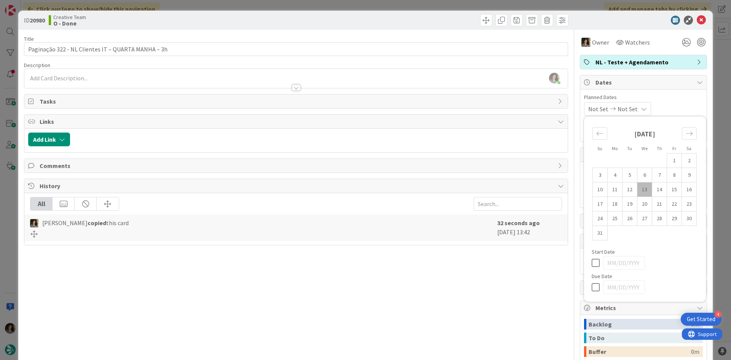
click at [592, 283] on icon at bounding box center [597, 287] width 11 height 9
type input "[DATE]"
click at [697, 16] on icon at bounding box center [701, 20] width 9 height 9
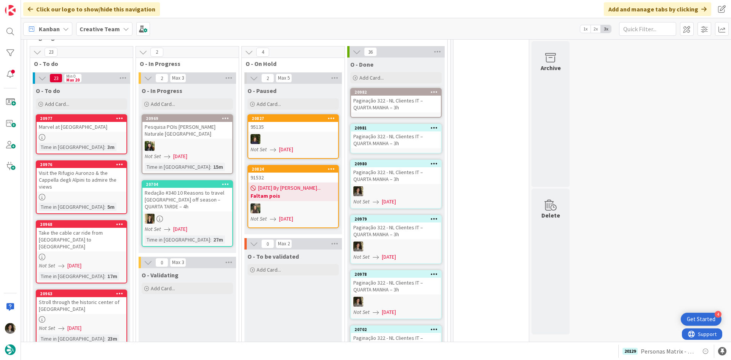
scroll to position [463, 0]
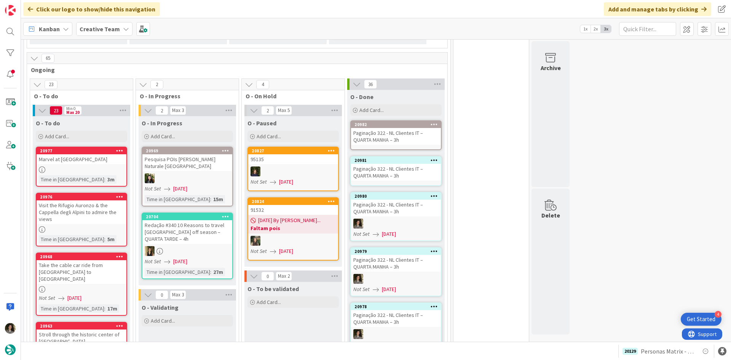
click at [401, 164] on div "Paginação 322 - NL Clientes IT – QUARTA MANHA – 3h" at bounding box center [396, 172] width 90 height 17
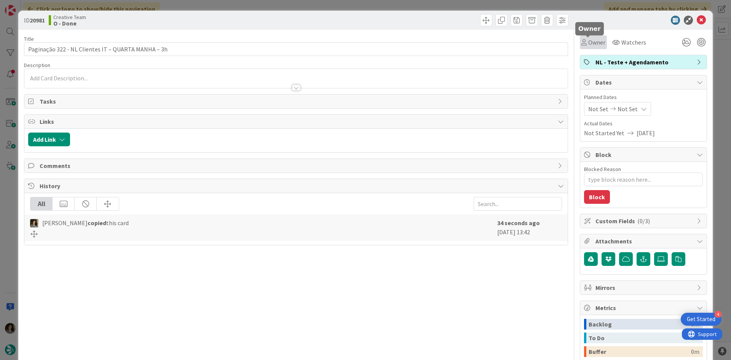
drag, startPoint x: 588, startPoint y: 38, endPoint x: 588, endPoint y: 46, distance: 8.4
click at [588, 38] on span "Owner" at bounding box center [596, 42] width 17 height 9
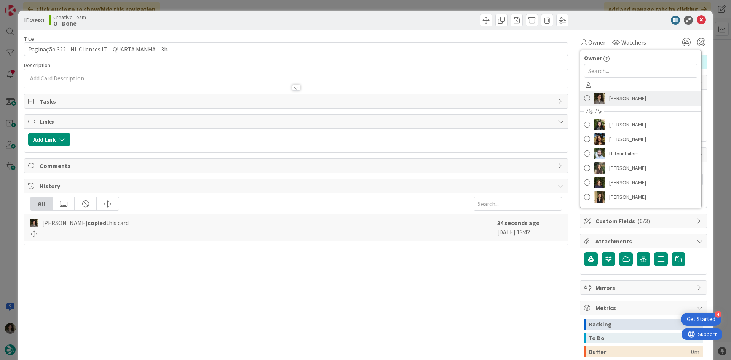
click at [615, 97] on span "[PERSON_NAME]" at bounding box center [627, 98] width 37 height 11
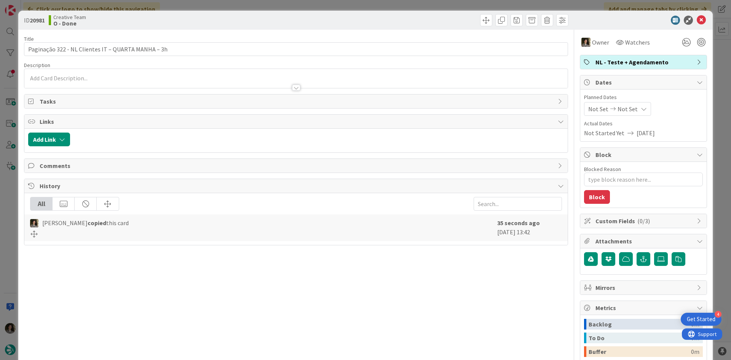
type textarea "x"
click at [628, 109] on span "Not Set" at bounding box center [628, 108] width 20 height 9
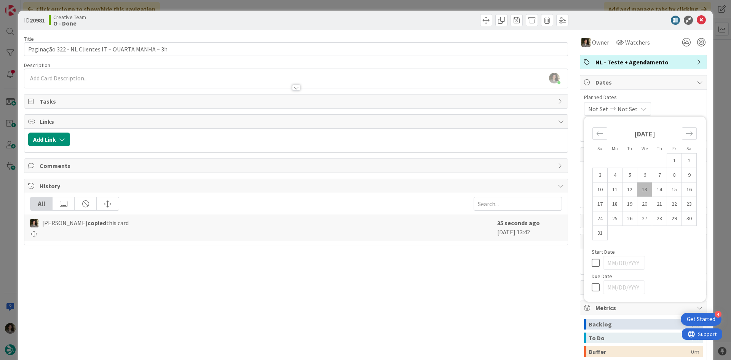
click at [592, 283] on icon at bounding box center [597, 287] width 11 height 9
type input "[DATE]"
click at [697, 18] on icon at bounding box center [701, 20] width 9 height 9
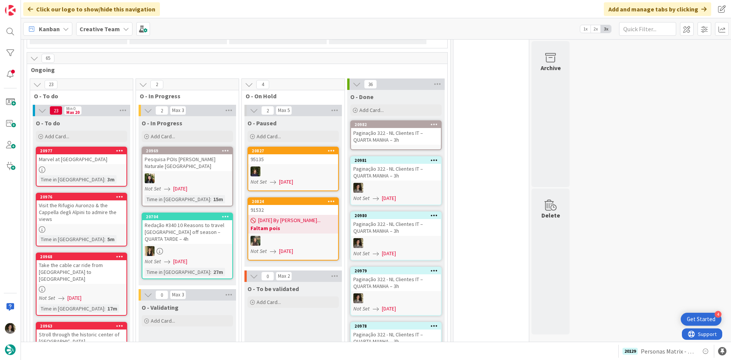
click at [402, 129] on div "Paginação 322 - NL Clientes IT – QUARTA MANHA – 3h" at bounding box center [396, 136] width 90 height 17
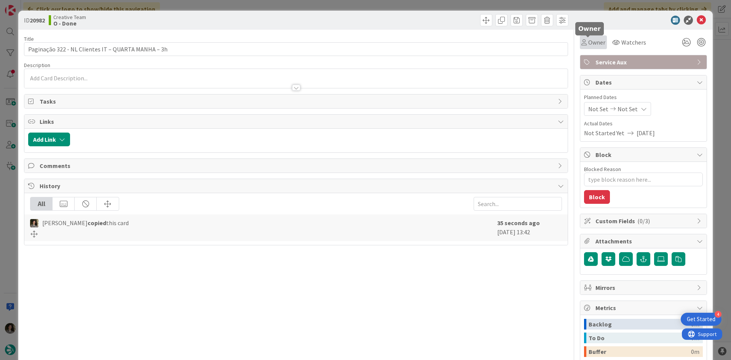
click at [593, 42] on span "Owner" at bounding box center [596, 42] width 17 height 9
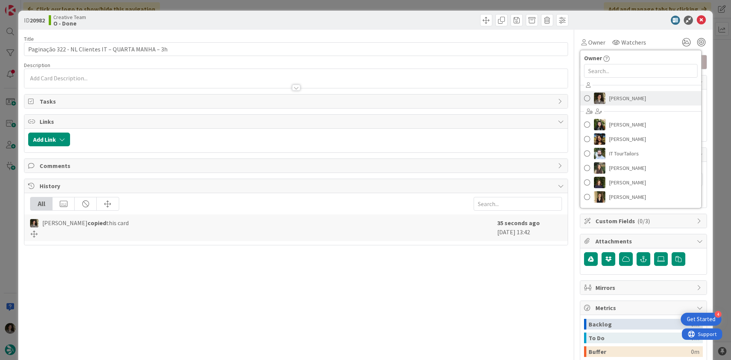
click at [618, 97] on span "[PERSON_NAME]" at bounding box center [627, 98] width 37 height 11
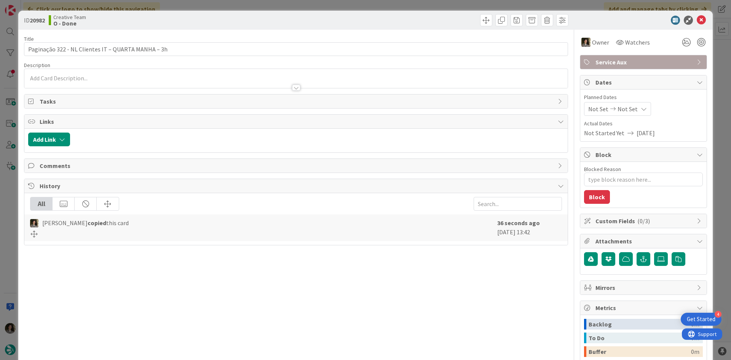
type textarea "x"
click at [634, 104] on div "Not Set Not Set" at bounding box center [617, 109] width 67 height 14
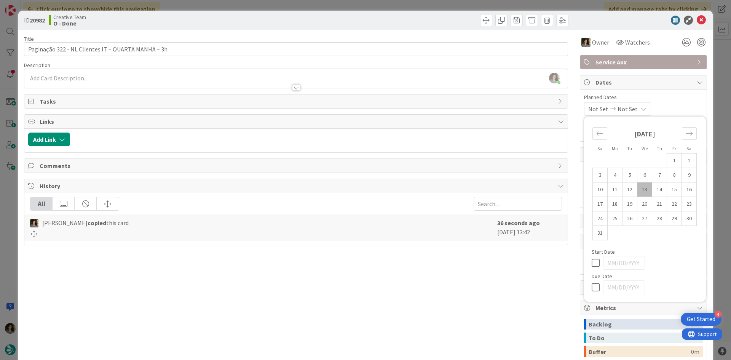
click at [592, 288] on icon at bounding box center [597, 287] width 11 height 9
type input "[DATE]"
type textarea "x"
click at [697, 21] on icon at bounding box center [701, 20] width 9 height 9
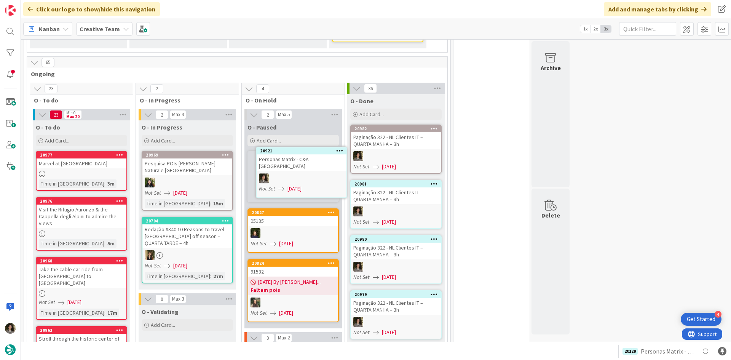
scroll to position [458, 0]
